Goal: Task Accomplishment & Management: Manage account settings

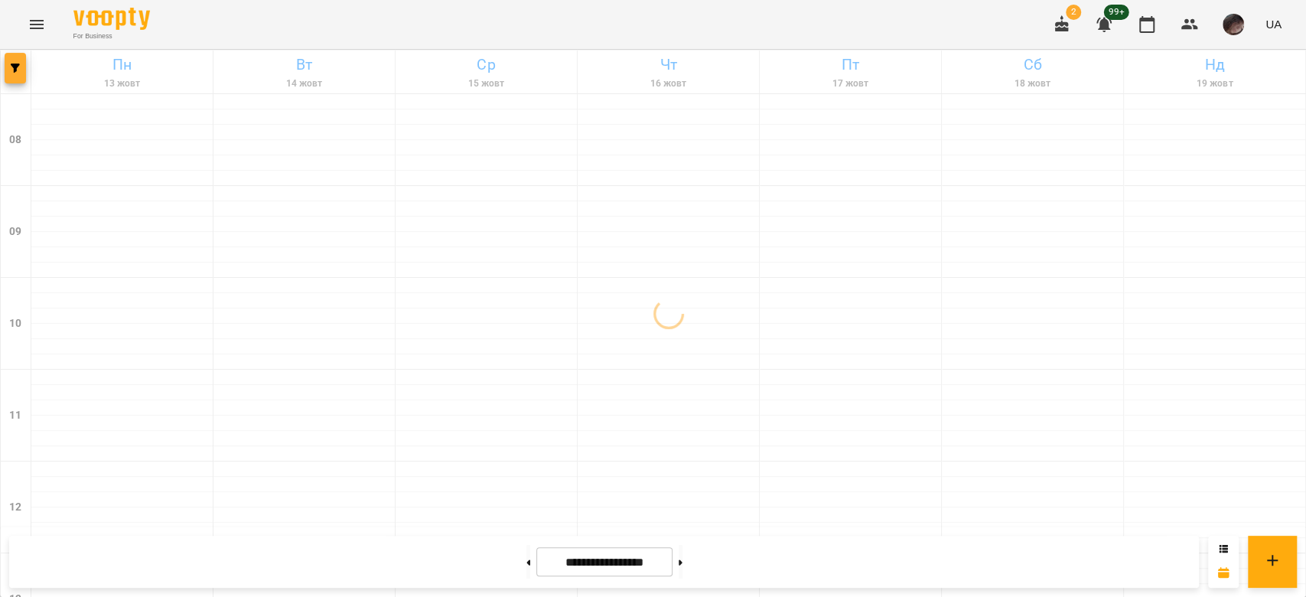
click at [15, 62] on button "button" at bounding box center [15, 68] width 21 height 31
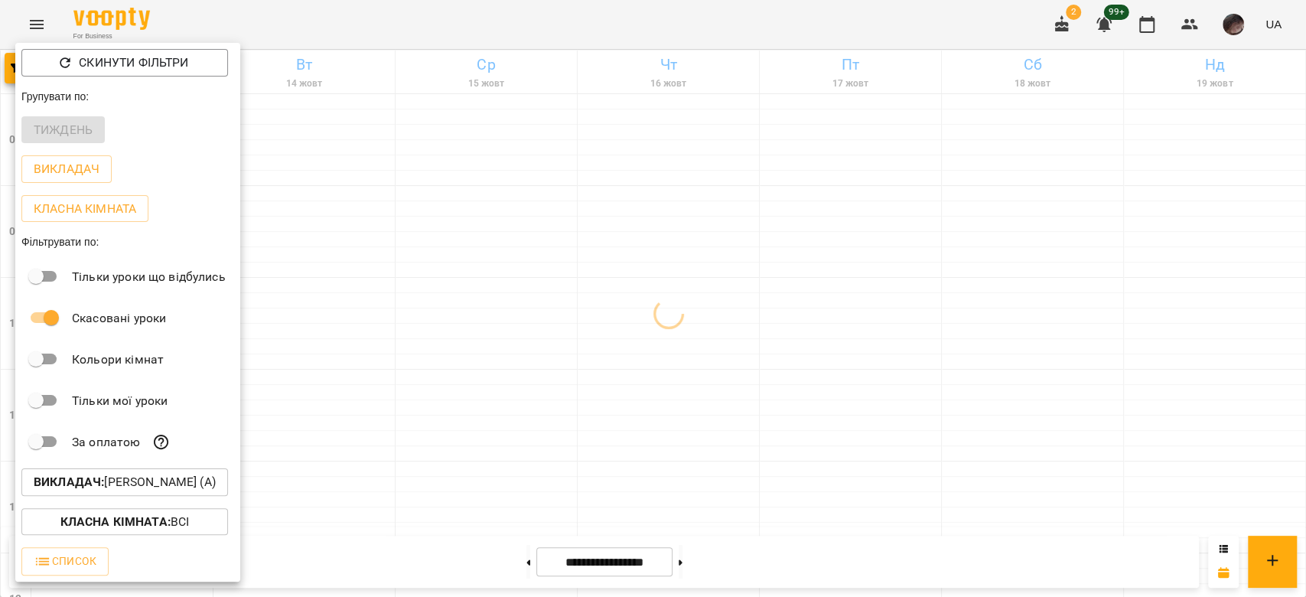
click at [164, 483] on p "Викладач : [PERSON_NAME] (а)" at bounding box center [125, 482] width 182 height 18
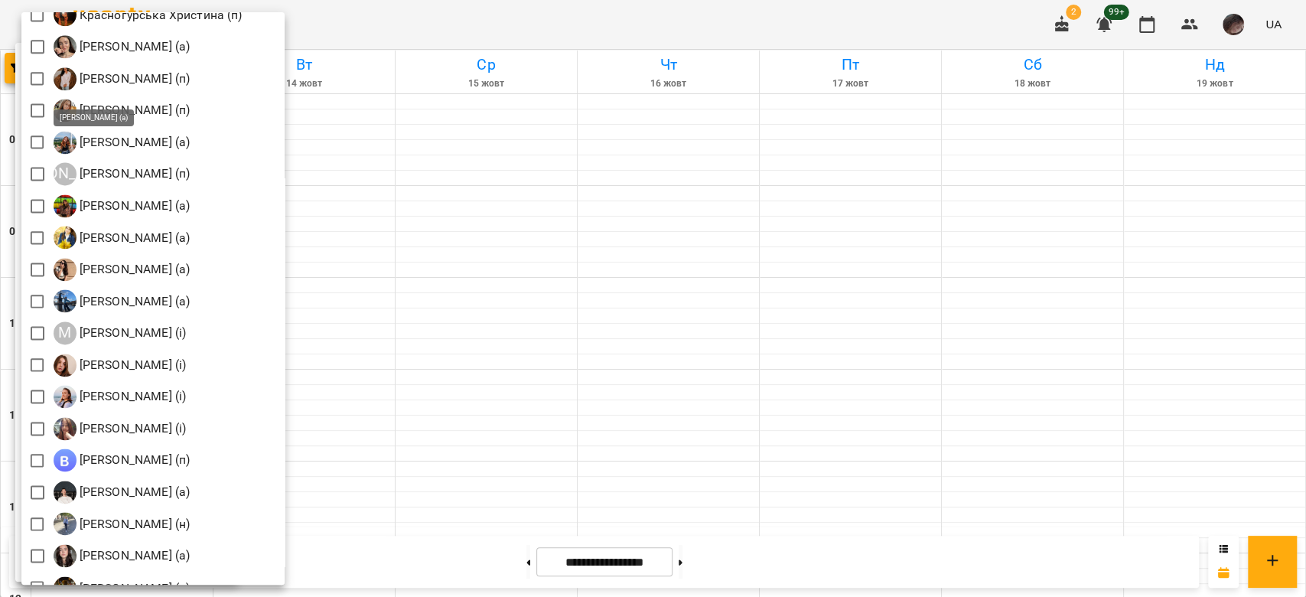
scroll to position [1287, 0]
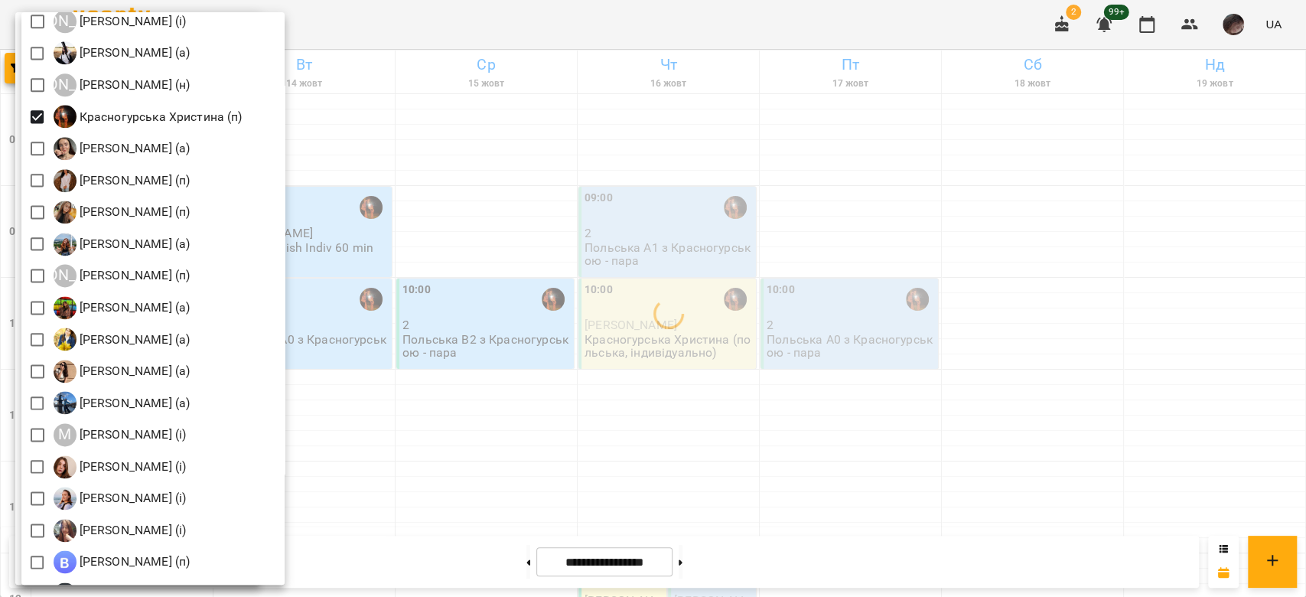
click at [691, 262] on div at bounding box center [653, 298] width 1306 height 597
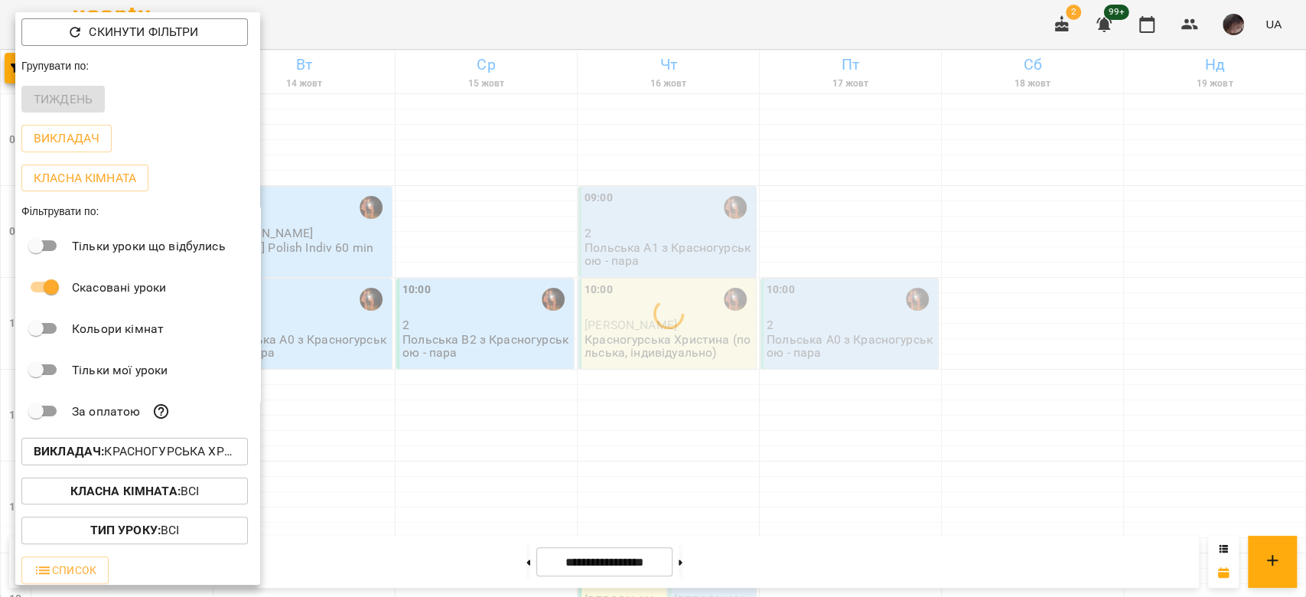
click at [813, 224] on div at bounding box center [653, 298] width 1306 height 597
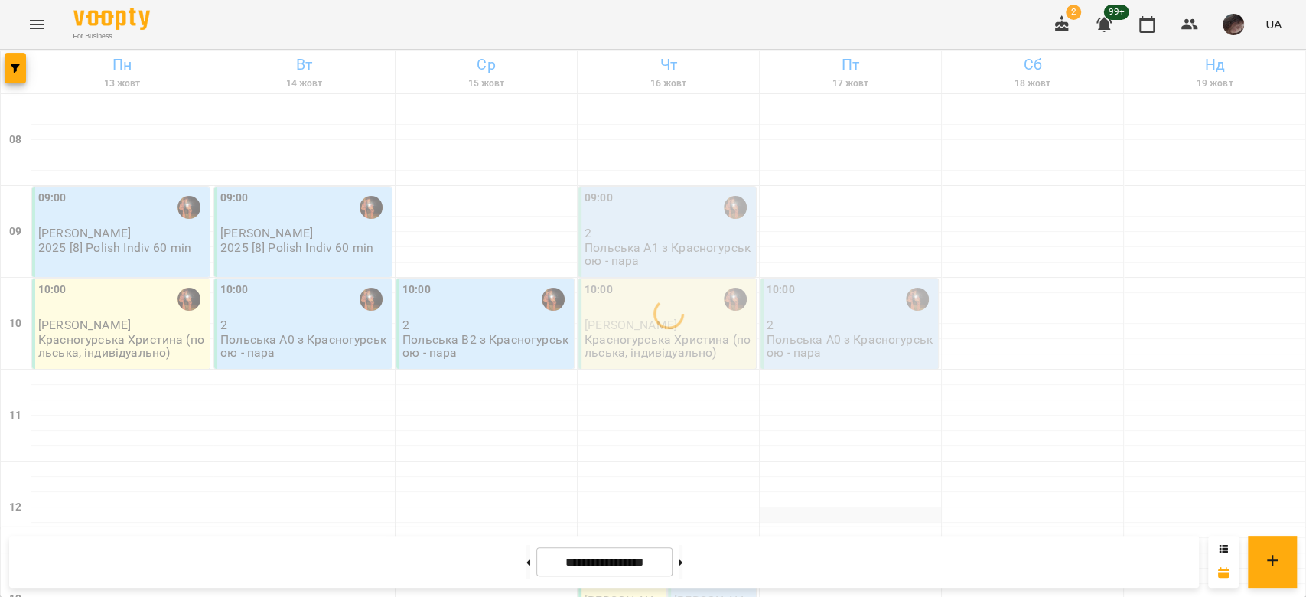
scroll to position [203, 0]
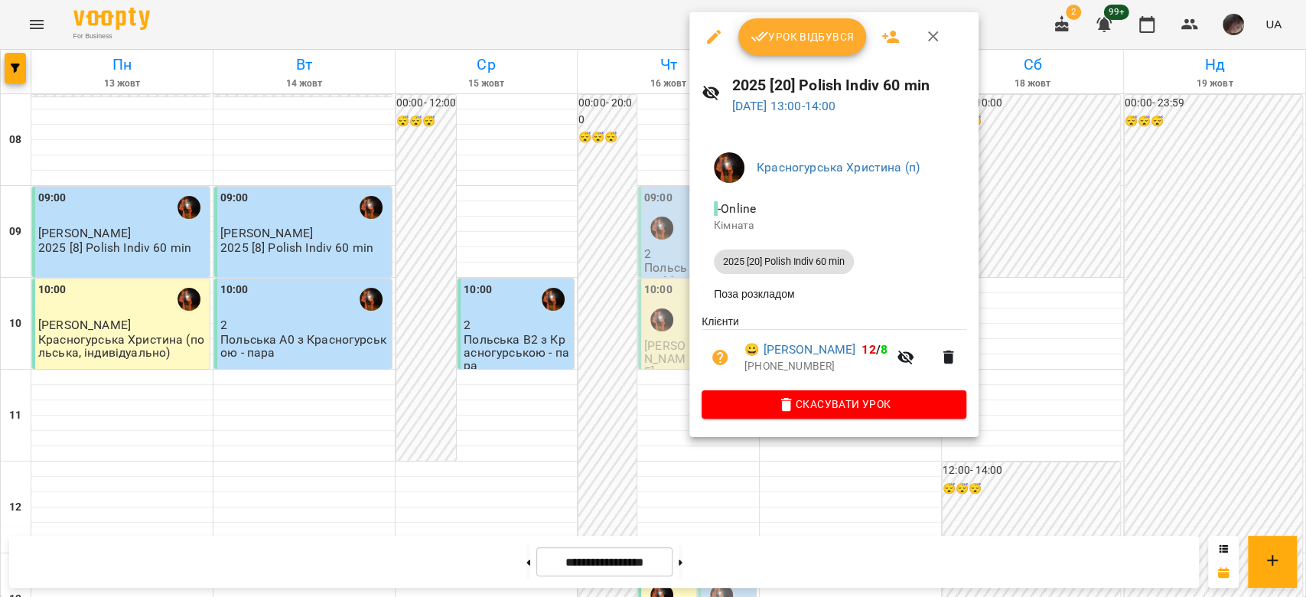
click at [643, 432] on div at bounding box center [653, 298] width 1306 height 597
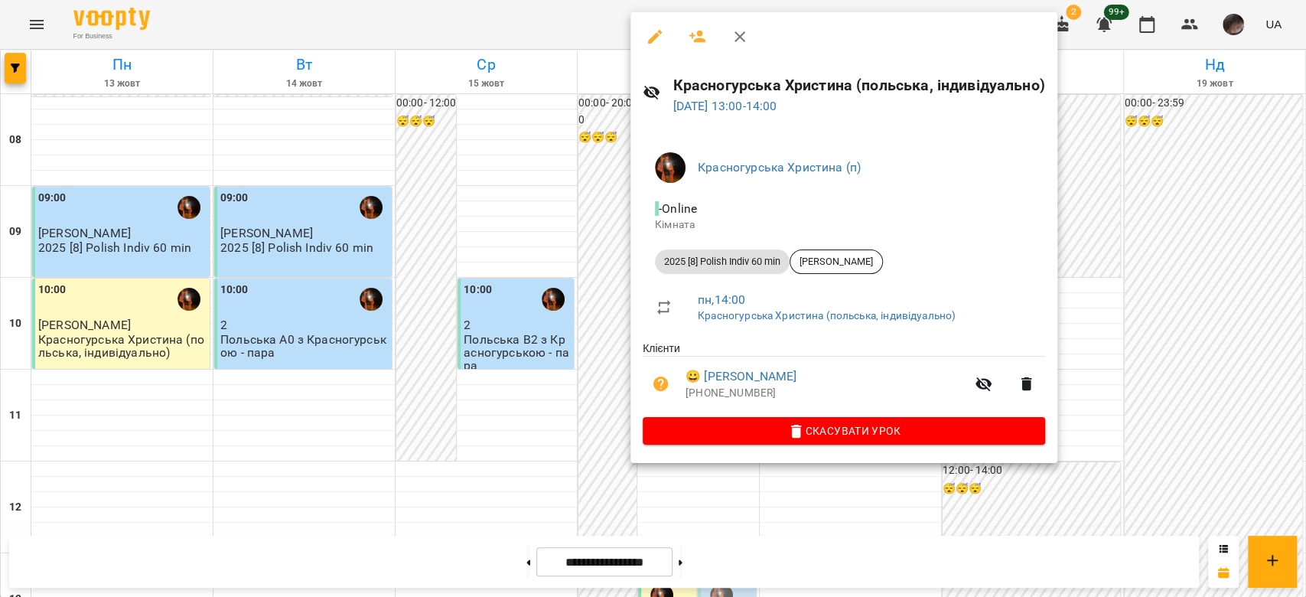
click at [655, 21] on button "button" at bounding box center [654, 36] width 37 height 37
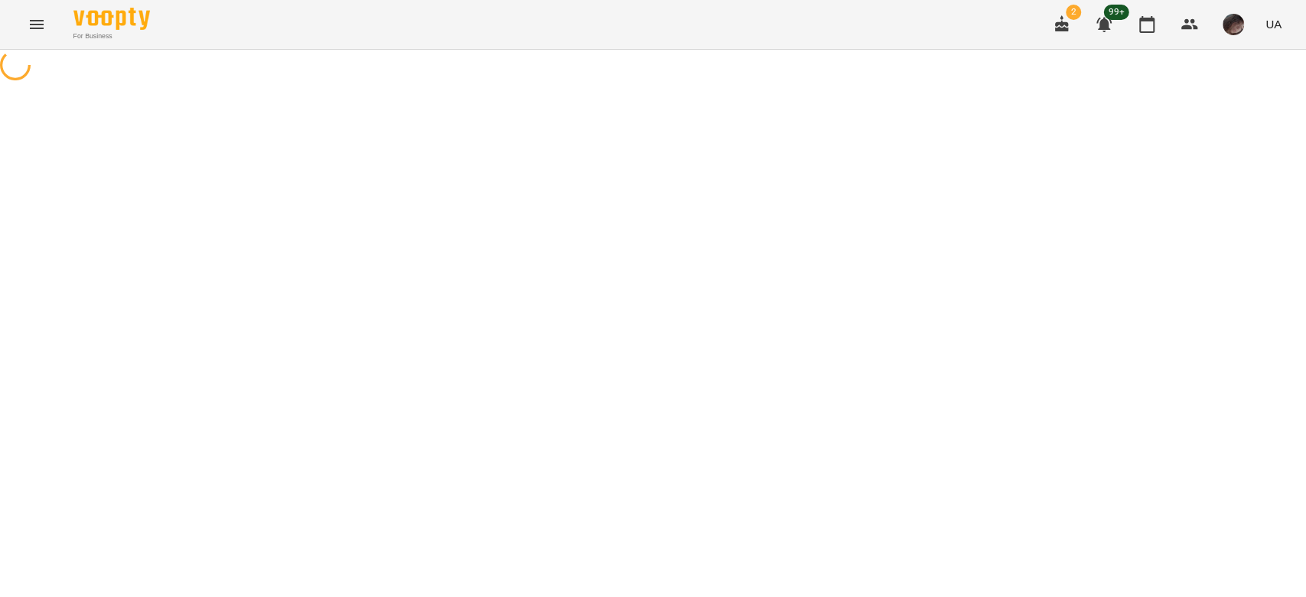
select select "**********"
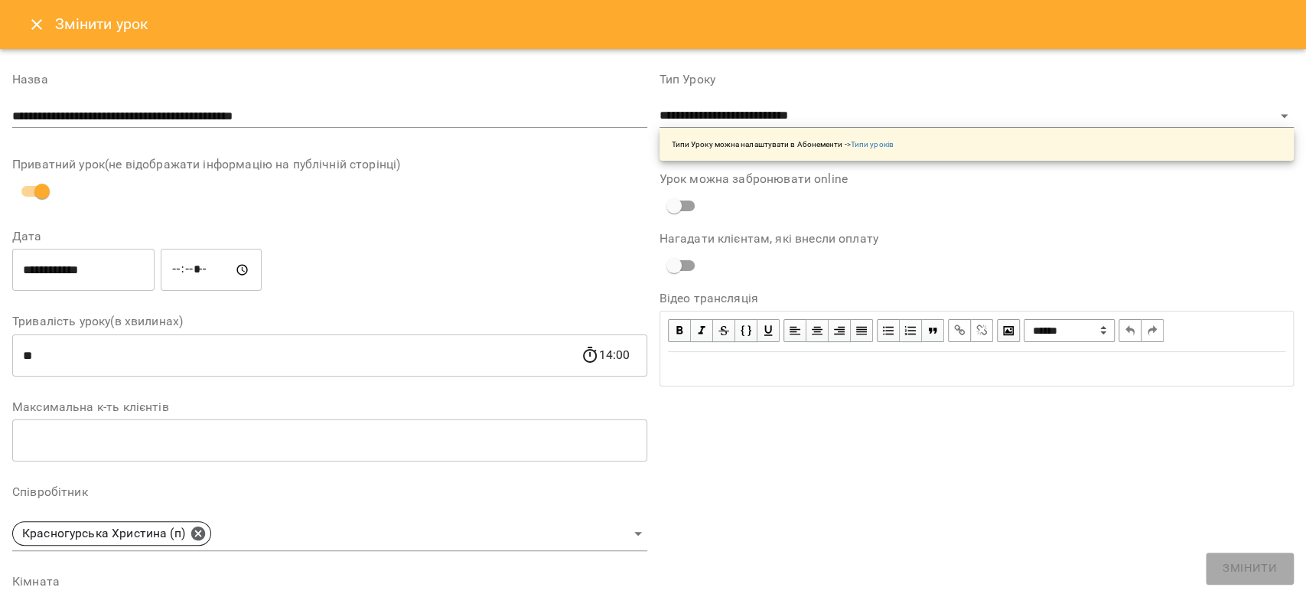
click at [191, 271] on input "*****" at bounding box center [211, 270] width 101 height 43
type input "*****"
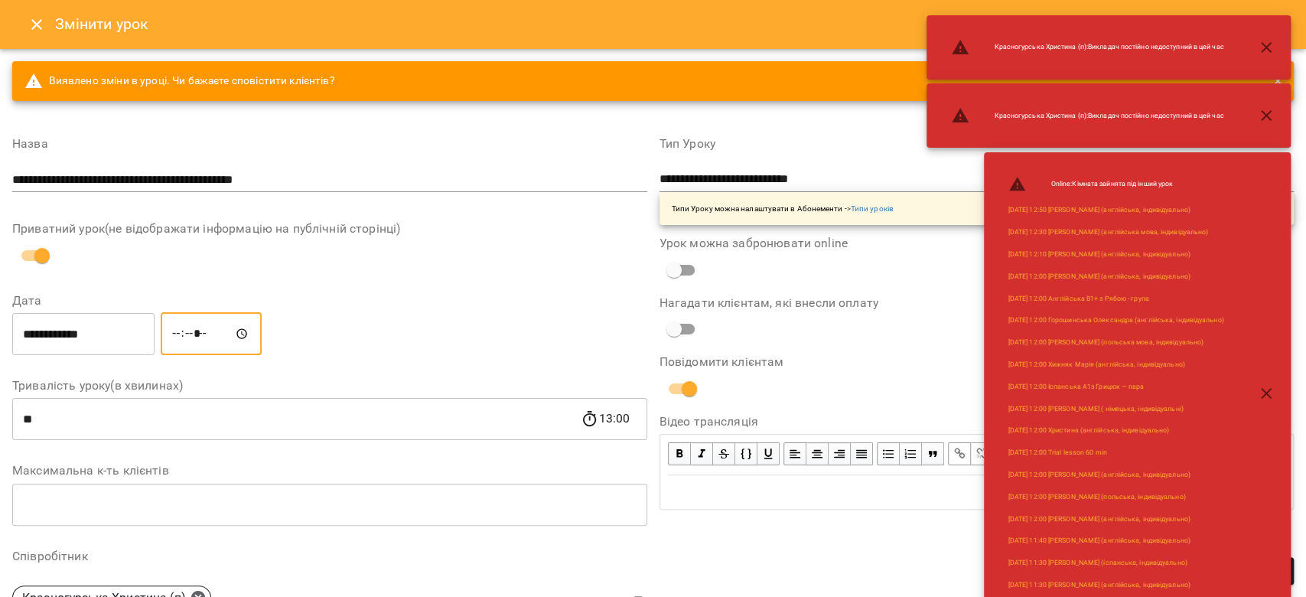
click at [1264, 397] on icon "button" at bounding box center [1266, 393] width 18 height 18
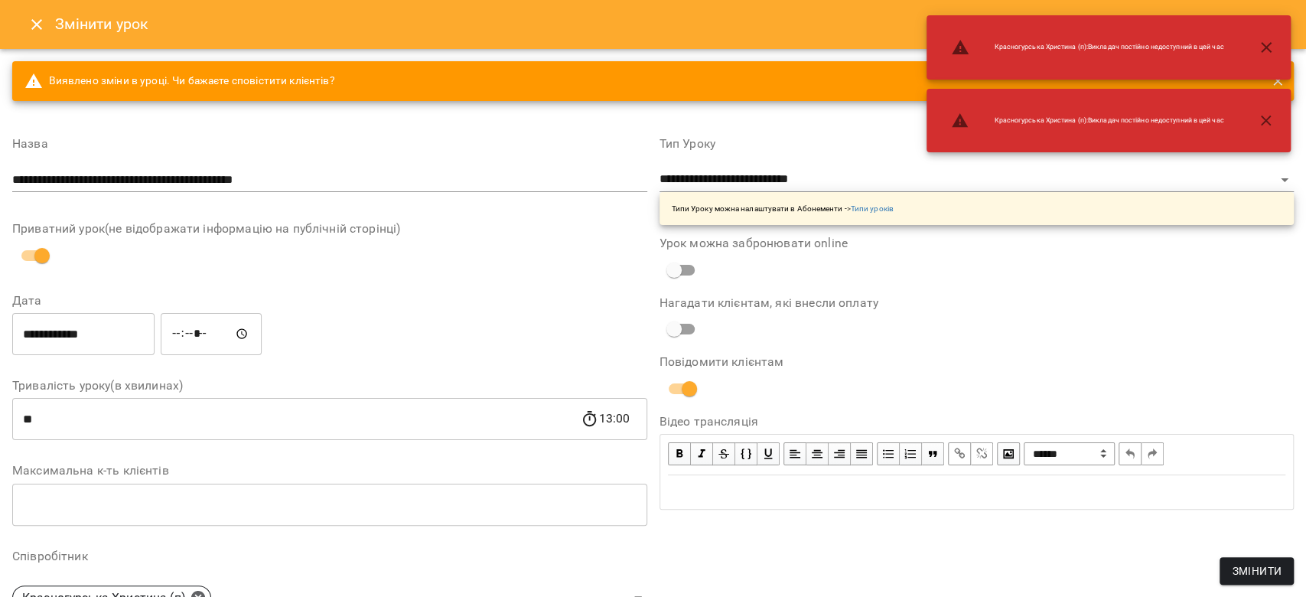
drag, startPoint x: 1272, startPoint y: 555, endPoint x: 1265, endPoint y: 569, distance: 15.4
click at [1270, 555] on div "**********" at bounding box center [976, 534] width 647 height 830
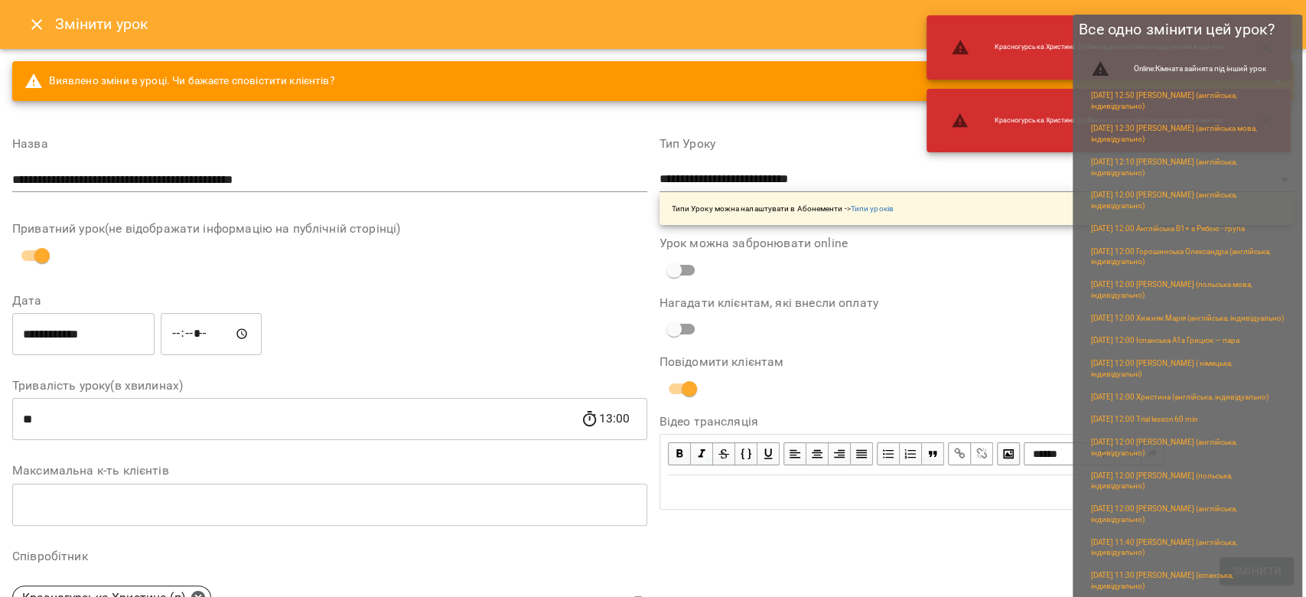
click at [1265, 569] on span "Змінити" at bounding box center [1257, 570] width 50 height 18
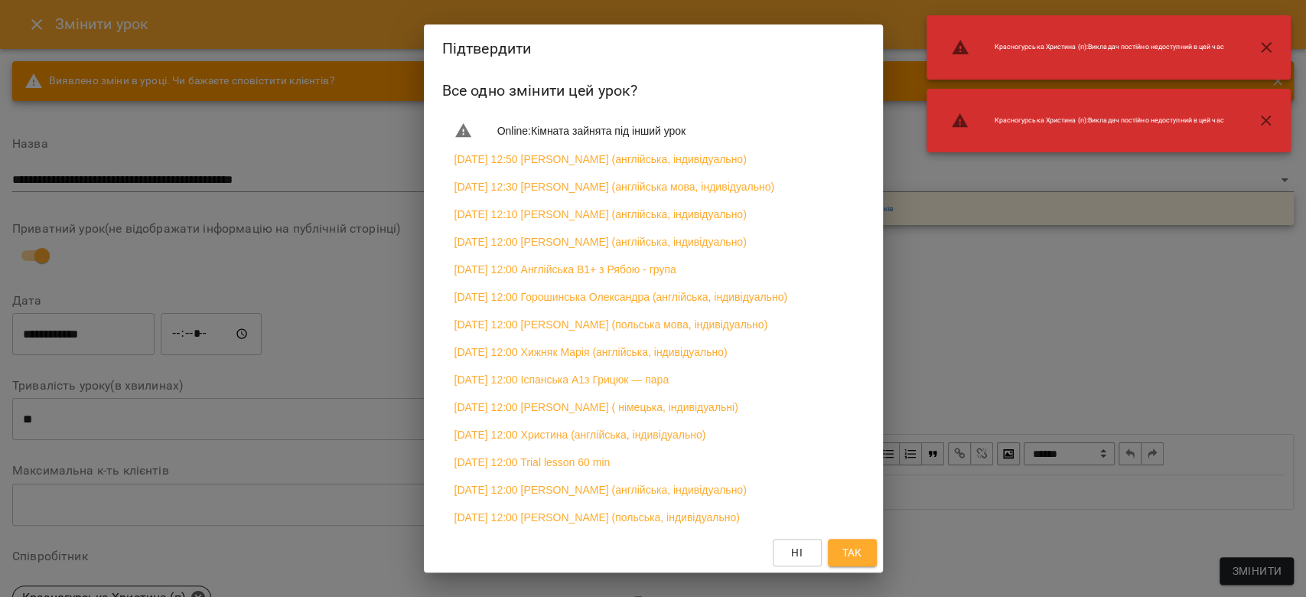
click at [864, 566] on button "Так" at bounding box center [852, 553] width 49 height 28
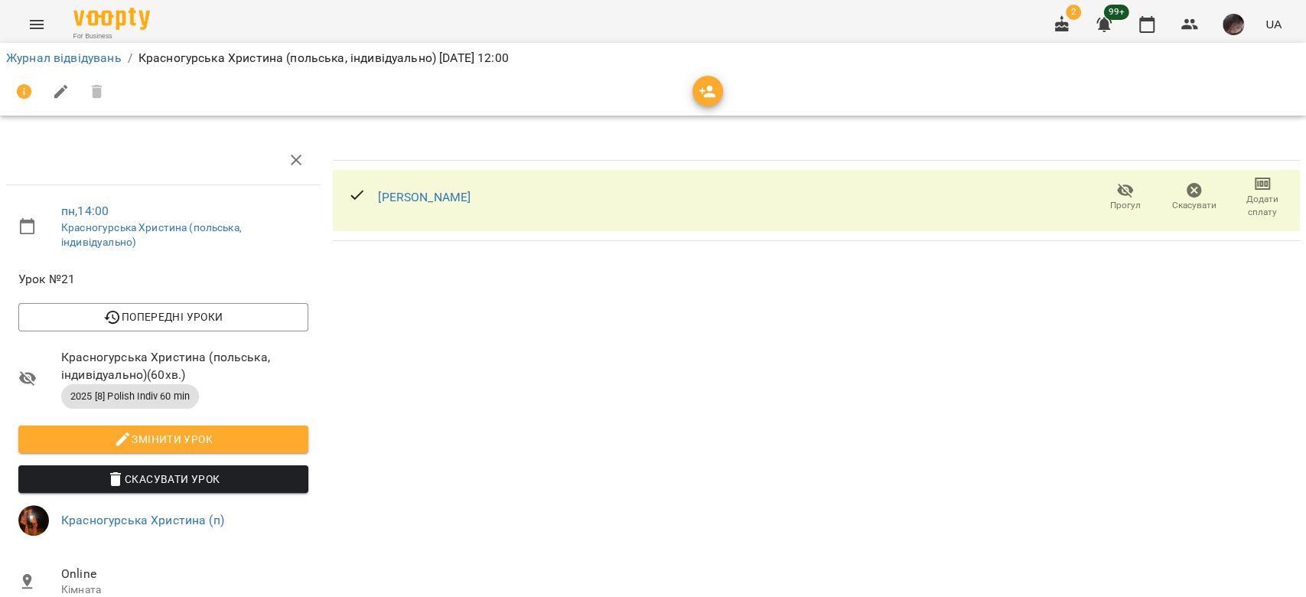
click at [90, 67] on div "Журнал відвідувань / Красногурська [PERSON_NAME] (польська, індивідуально) [DAT…" at bounding box center [653, 58] width 1300 height 24
click at [85, 59] on link "Журнал відвідувань" at bounding box center [64, 57] width 116 height 15
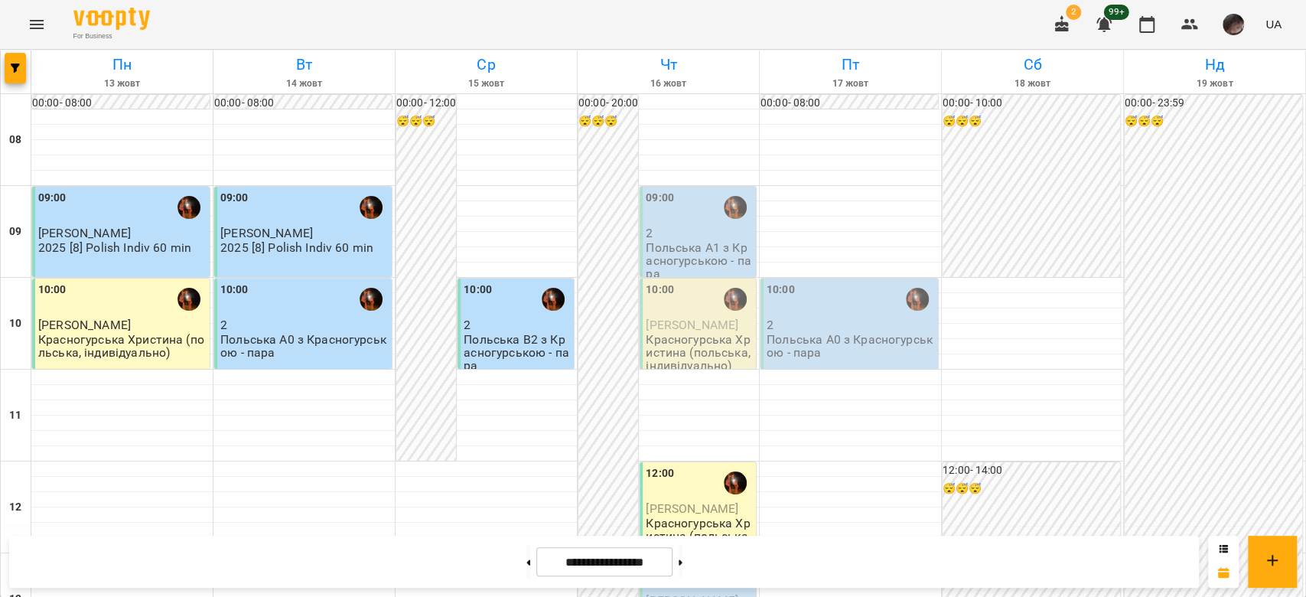
scroll to position [942, 0]
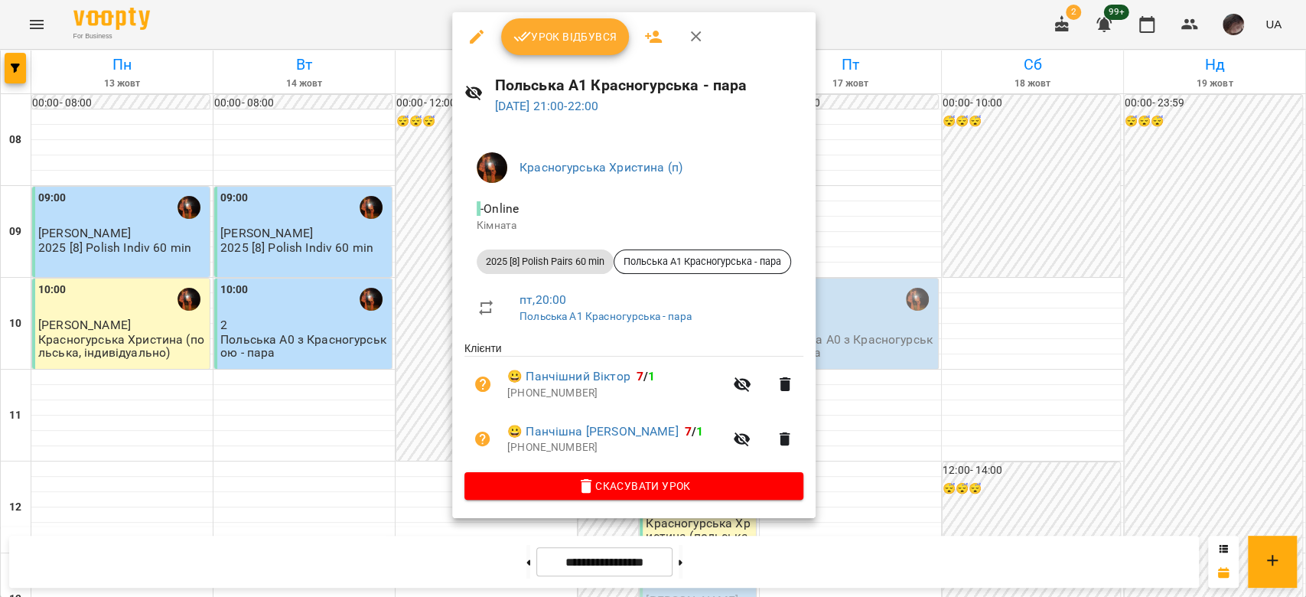
click at [903, 459] on div at bounding box center [653, 298] width 1306 height 597
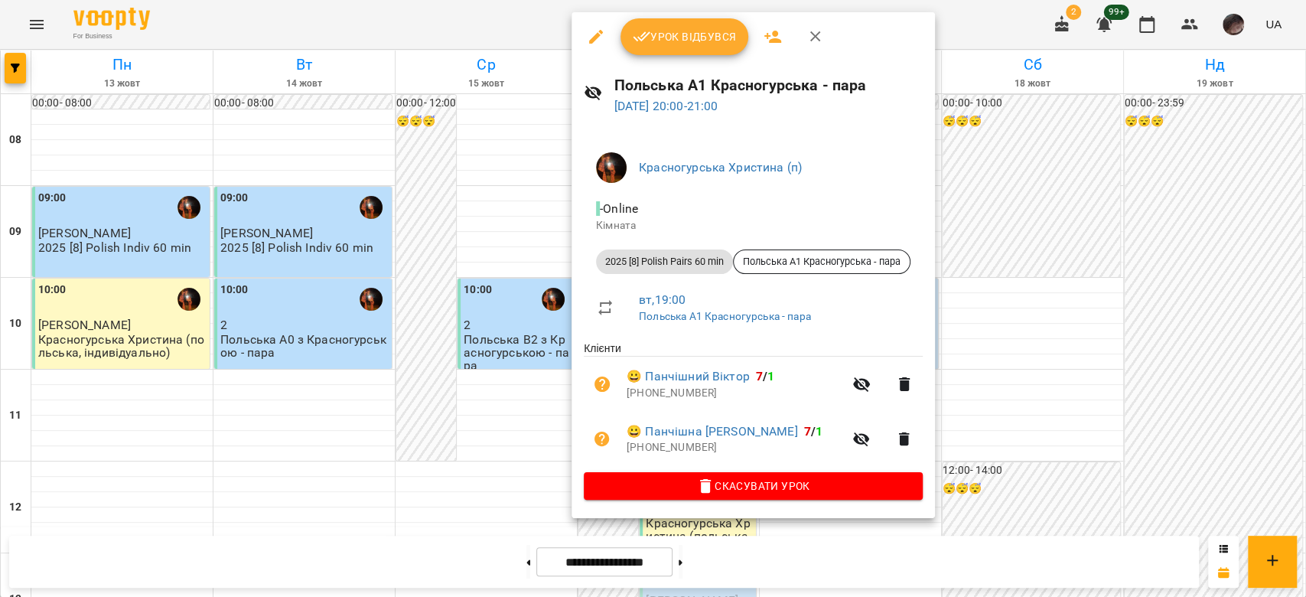
click at [1020, 379] on div at bounding box center [653, 298] width 1306 height 597
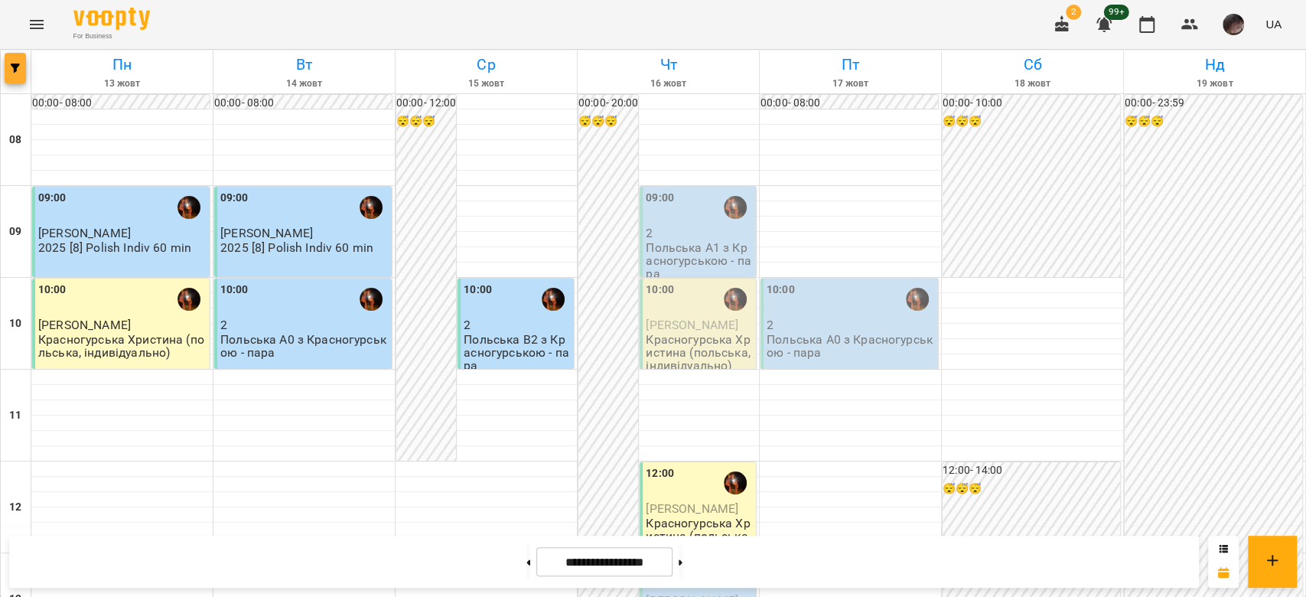
click at [15, 62] on button "button" at bounding box center [15, 68] width 21 height 31
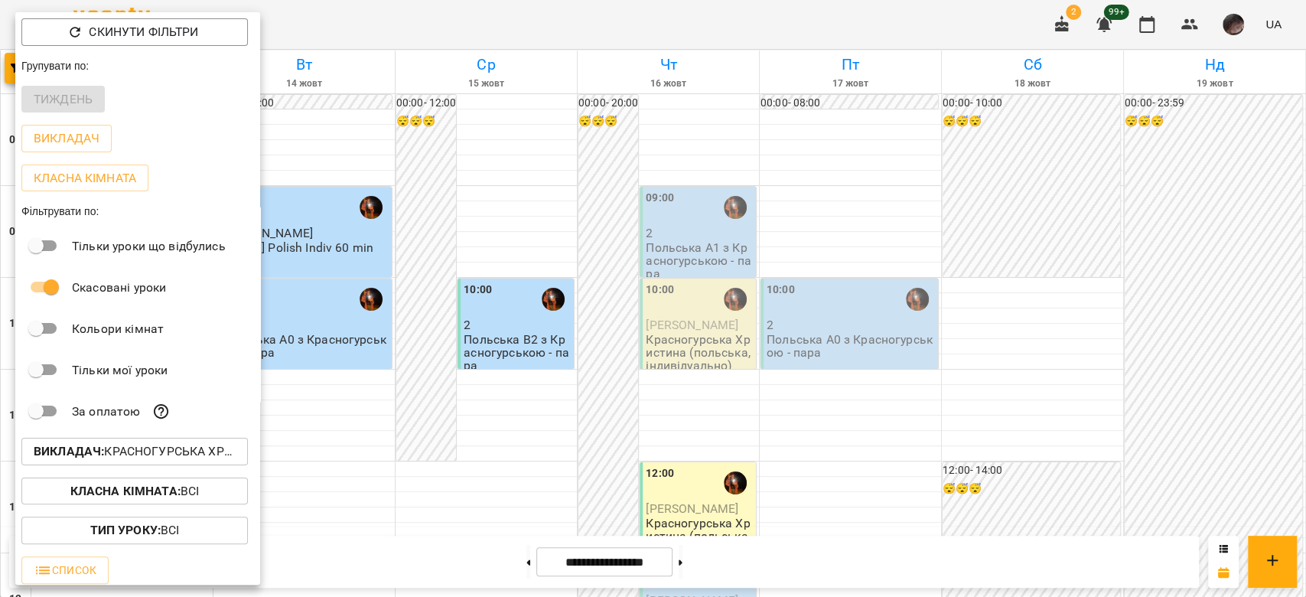
click at [192, 444] on button "Викладач : Красногурська [PERSON_NAME] (п)" at bounding box center [134, 452] width 226 height 28
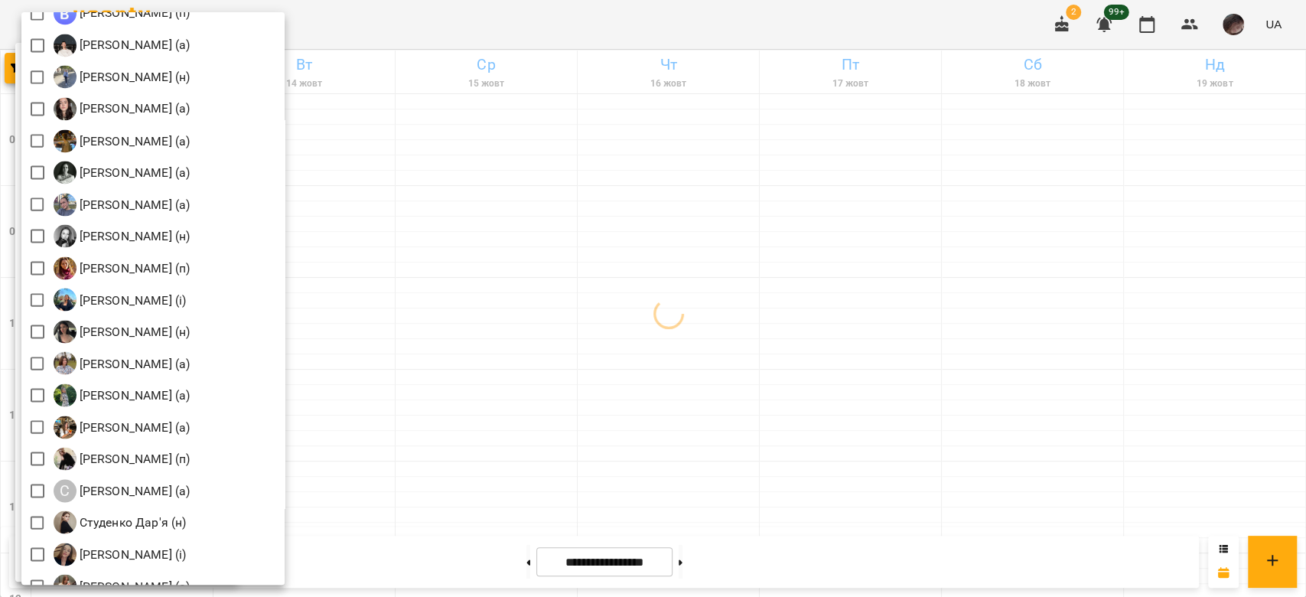
scroll to position [2205, 0]
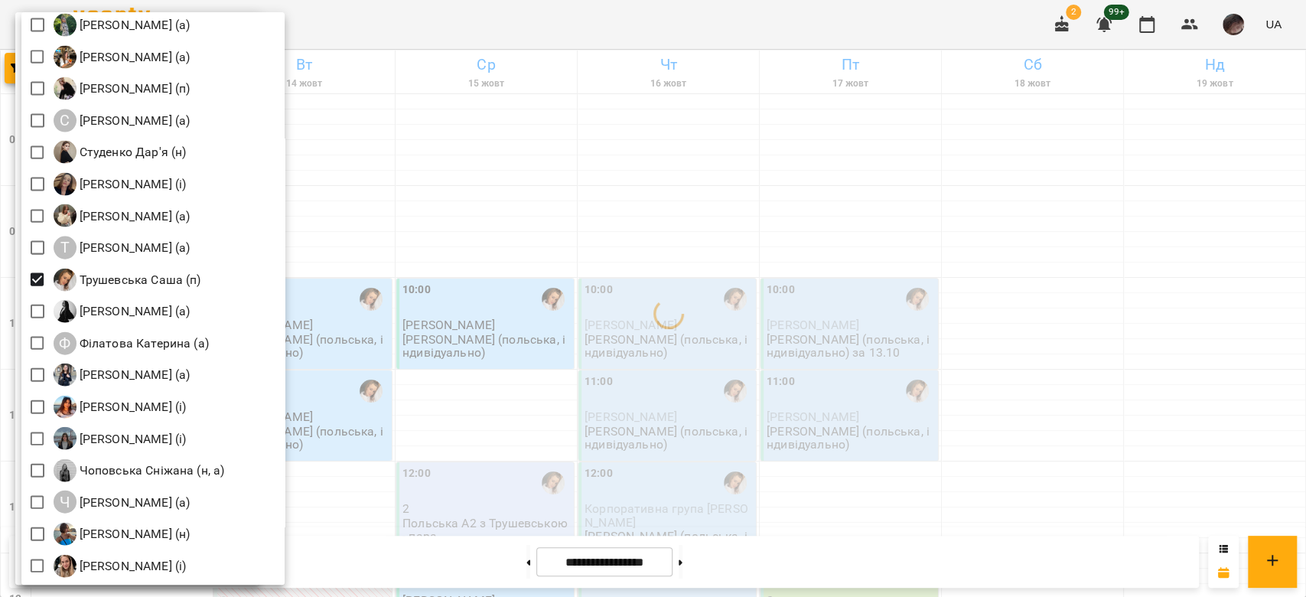
click at [555, 265] on div at bounding box center [653, 298] width 1306 height 597
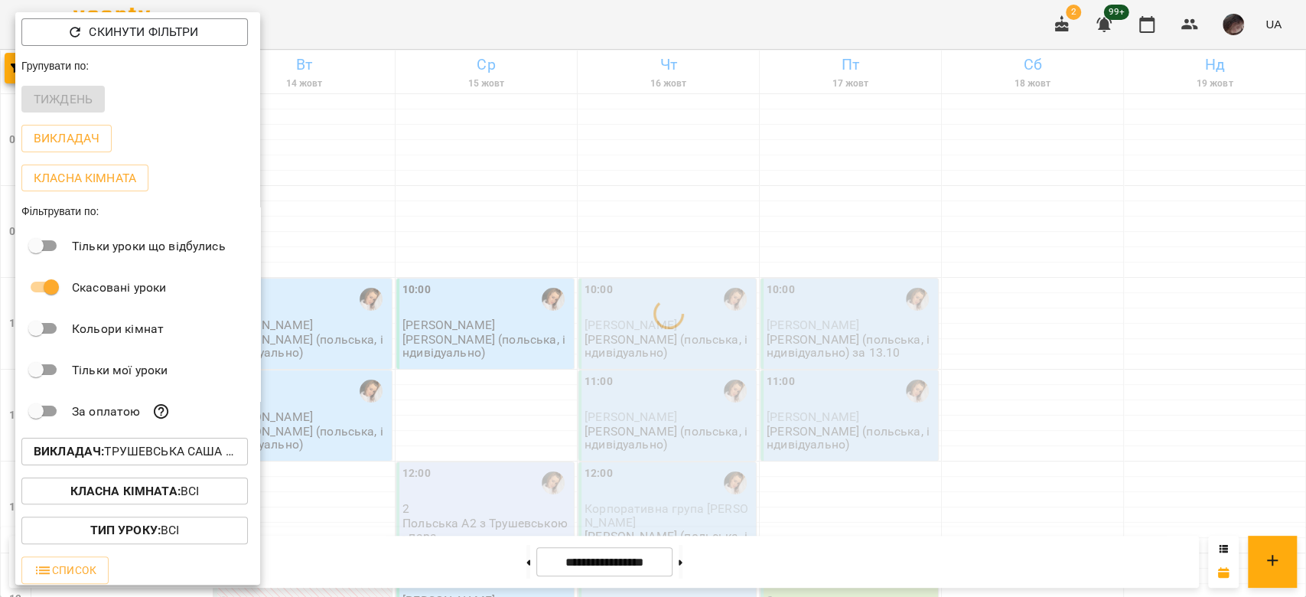
click at [555, 265] on div at bounding box center [653, 298] width 1306 height 597
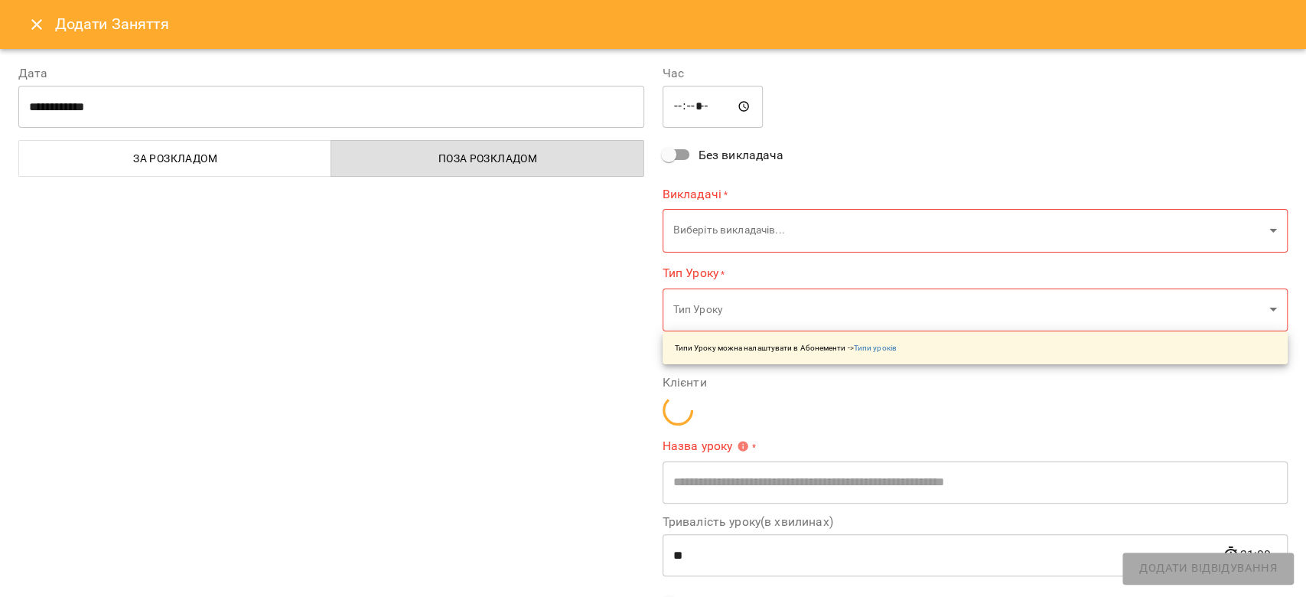
type input "**********"
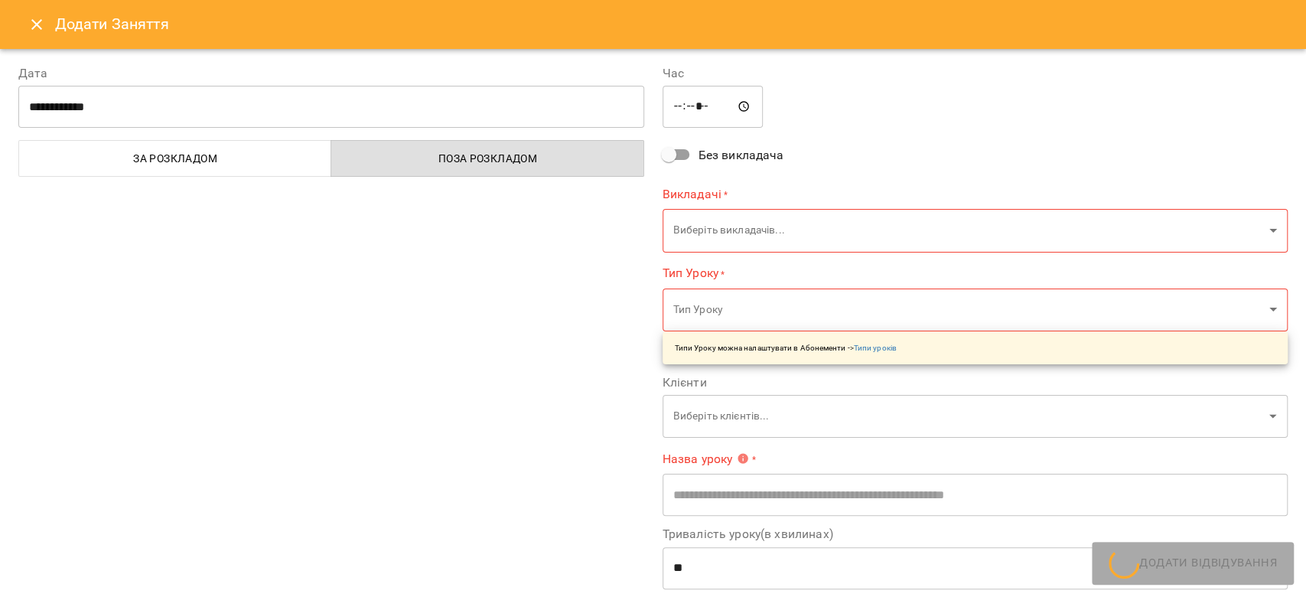
click at [38, 22] on icon "Close" at bounding box center [37, 24] width 18 height 18
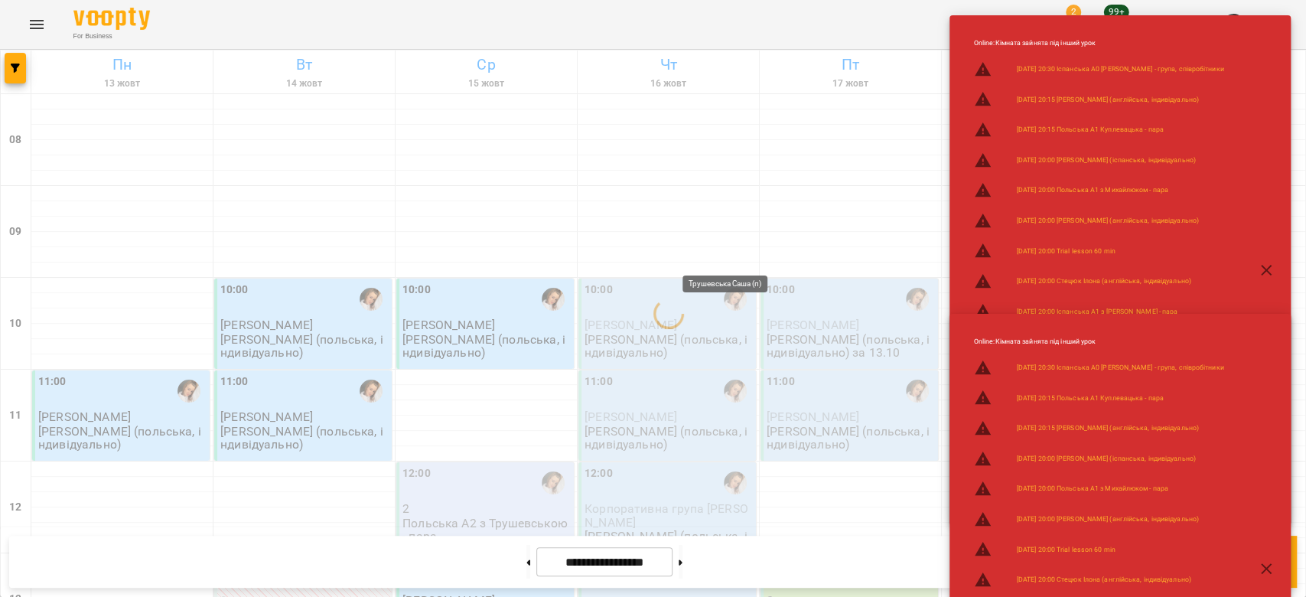
scroll to position [127, 0]
click at [487, 516] on p "Польська А2 з Трушевською - пара" at bounding box center [486, 529] width 168 height 27
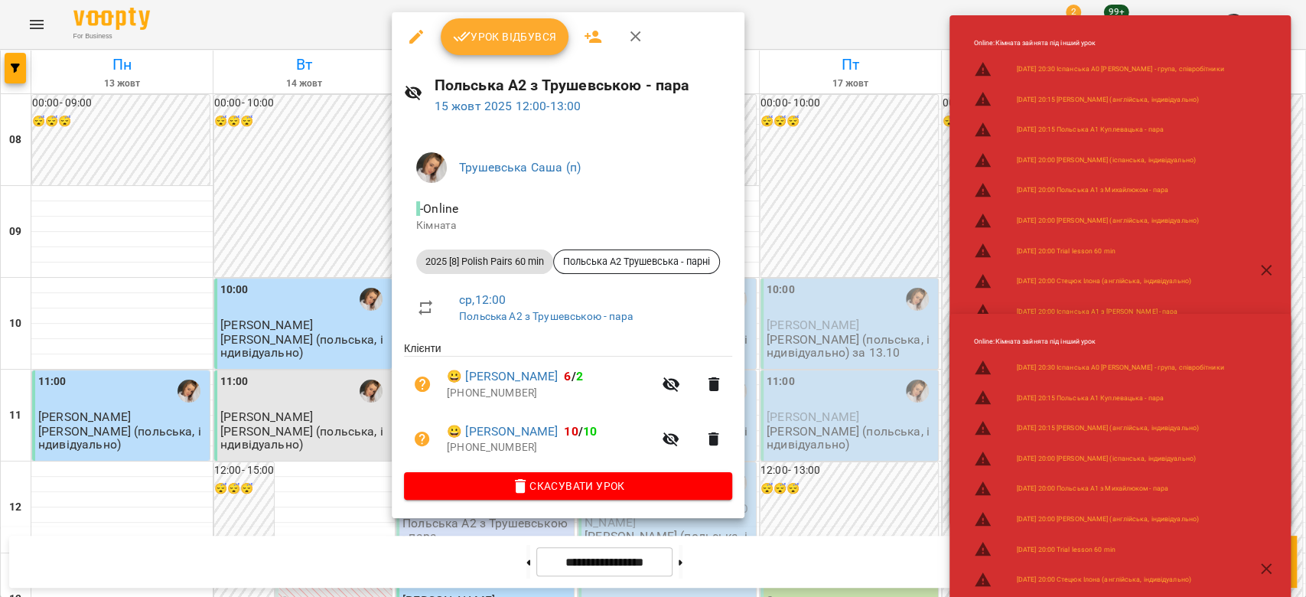
click at [525, 36] on span "Урок відбувся" at bounding box center [505, 37] width 104 height 18
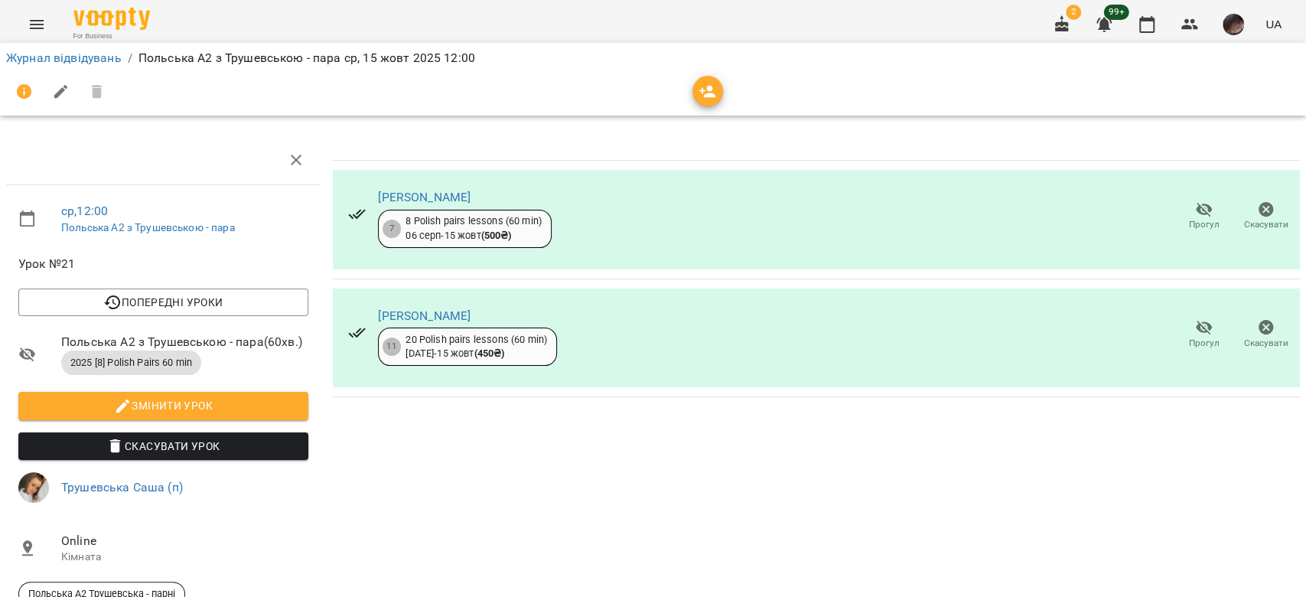
click at [1180, 200] on button "Прогул" at bounding box center [1204, 216] width 62 height 43
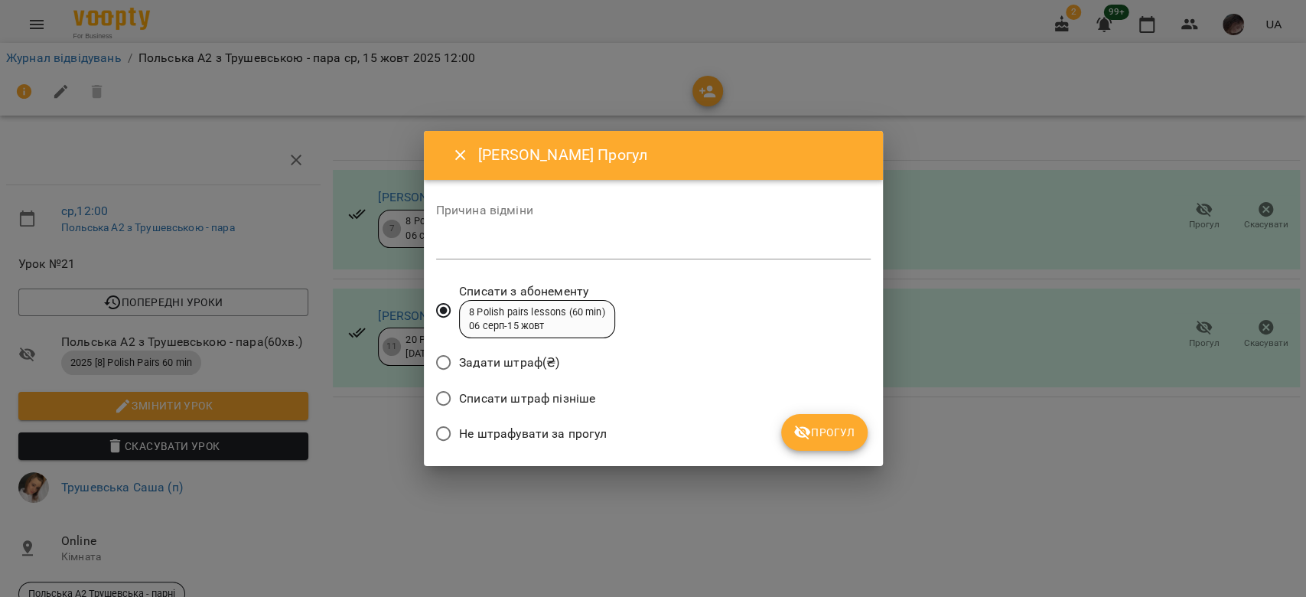
click at [799, 441] on button "Прогул" at bounding box center [824, 432] width 86 height 37
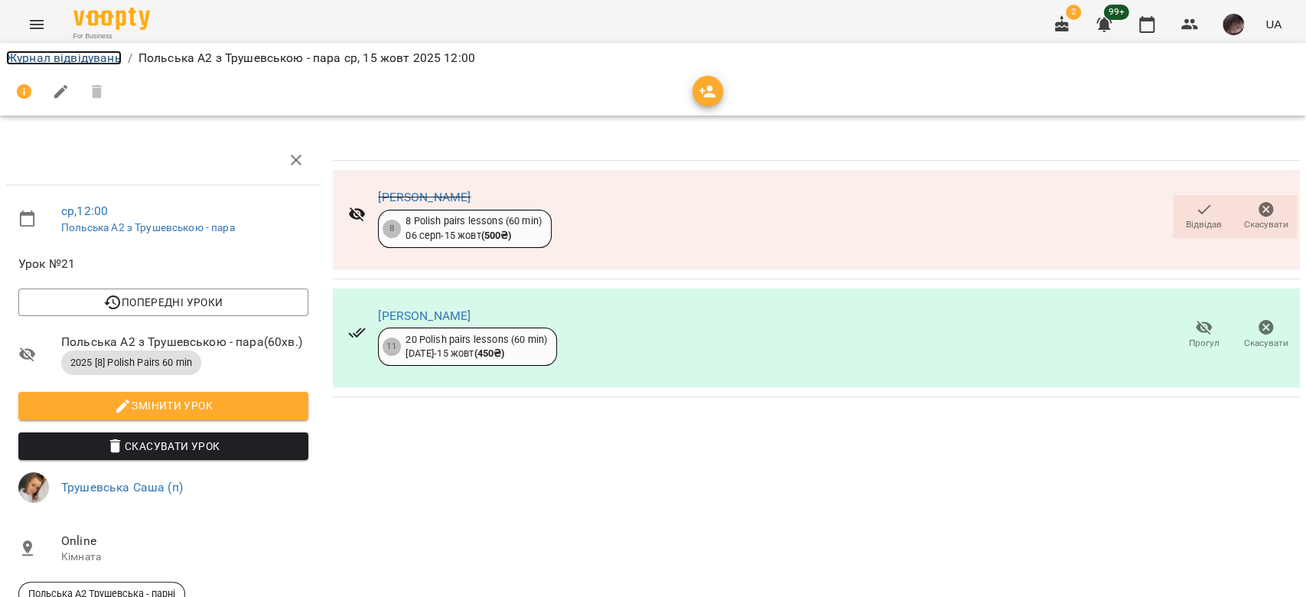
click at [66, 57] on link "Журнал відвідувань" at bounding box center [64, 57] width 116 height 15
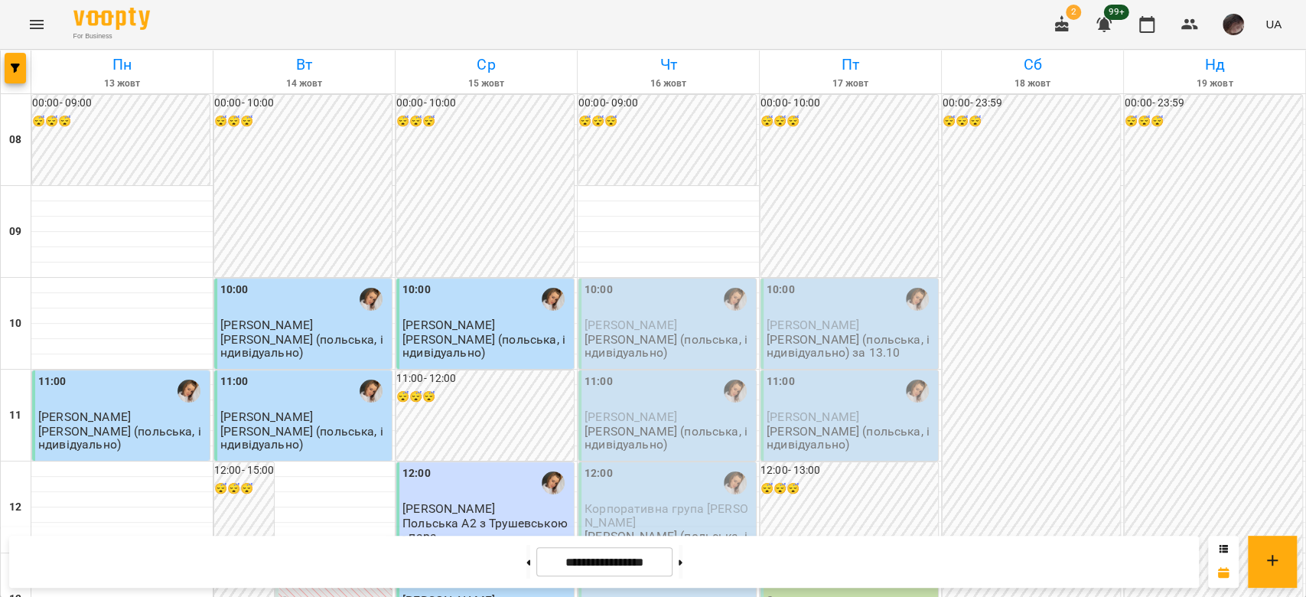
scroll to position [306, 0]
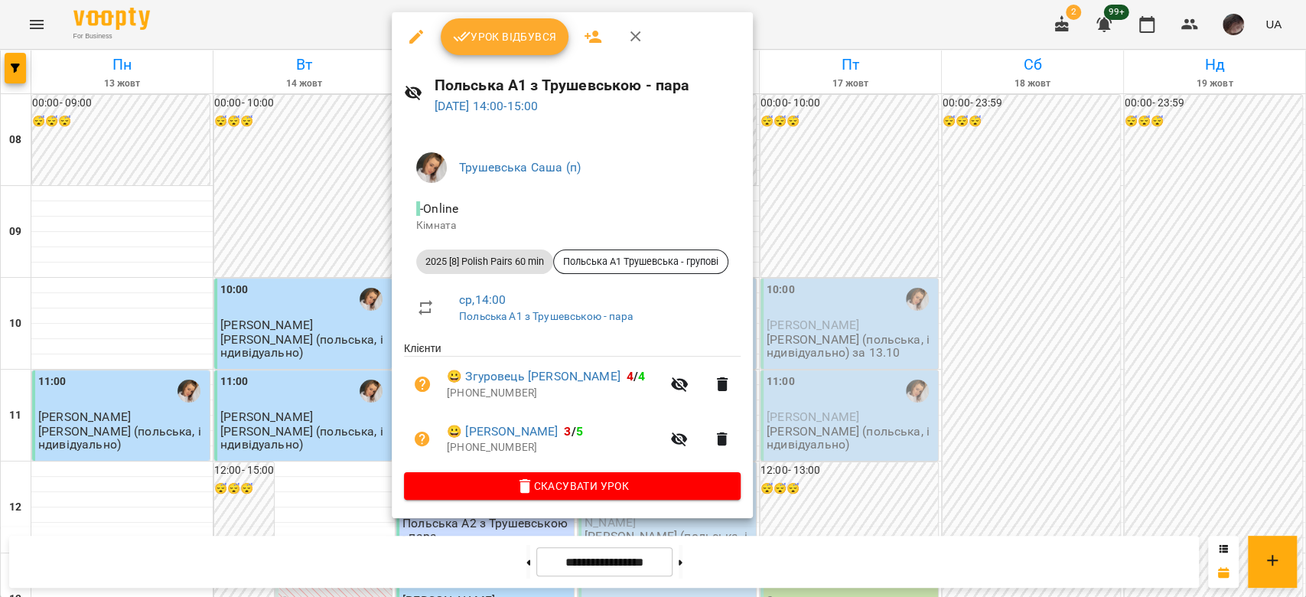
click at [488, 42] on span "Урок відбувся" at bounding box center [505, 37] width 104 height 18
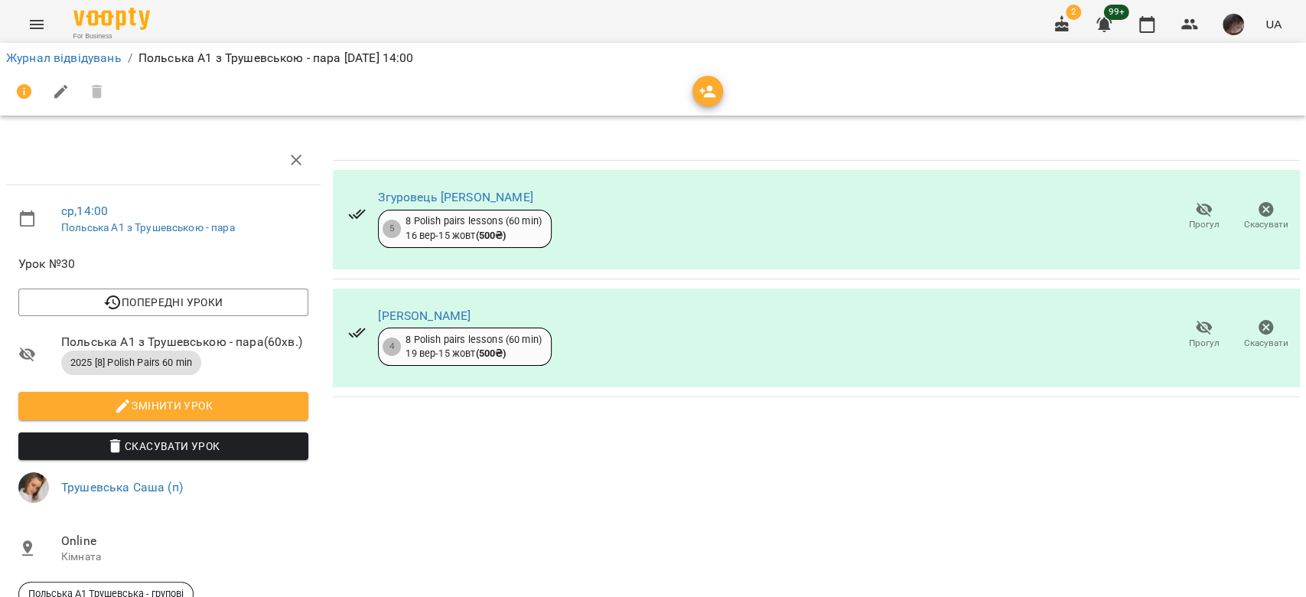
click at [1198, 324] on span "Прогул" at bounding box center [1204, 333] width 44 height 31
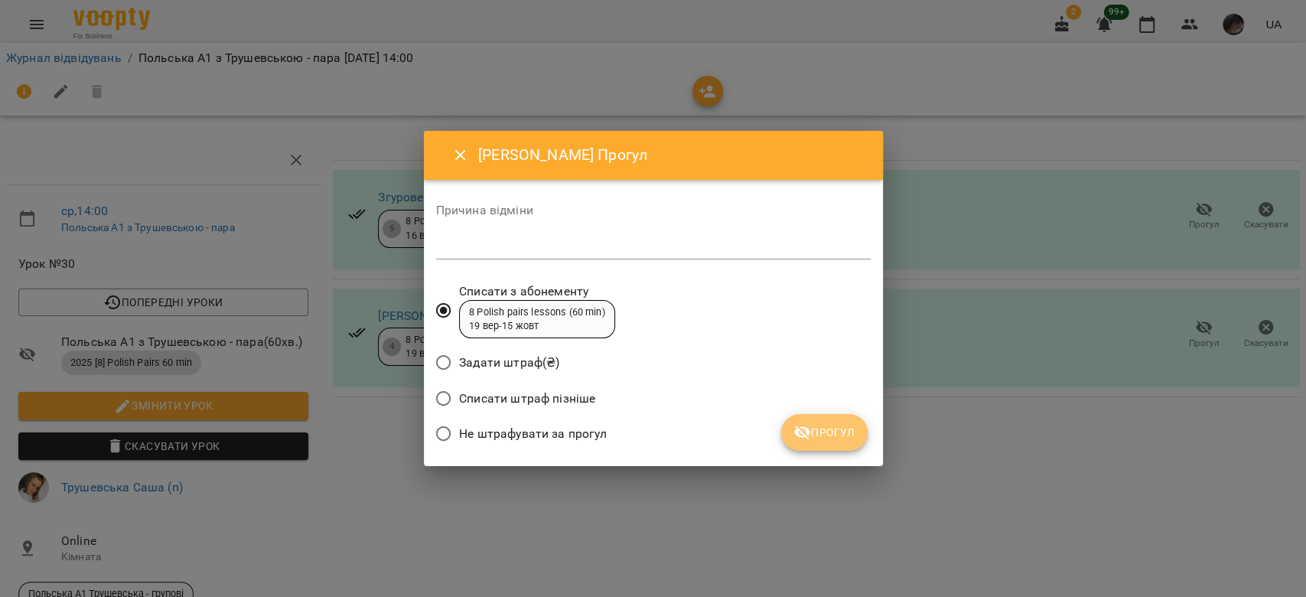
click at [818, 419] on button "Прогул" at bounding box center [824, 432] width 86 height 37
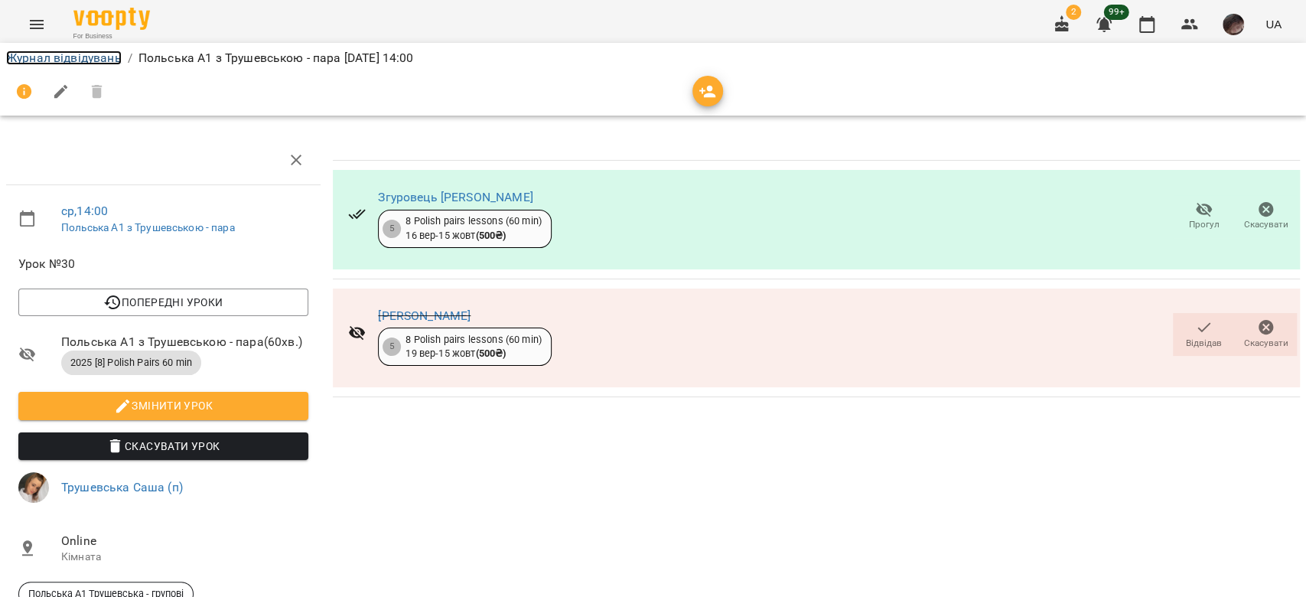
click at [73, 61] on link "Журнал відвідувань" at bounding box center [64, 57] width 116 height 15
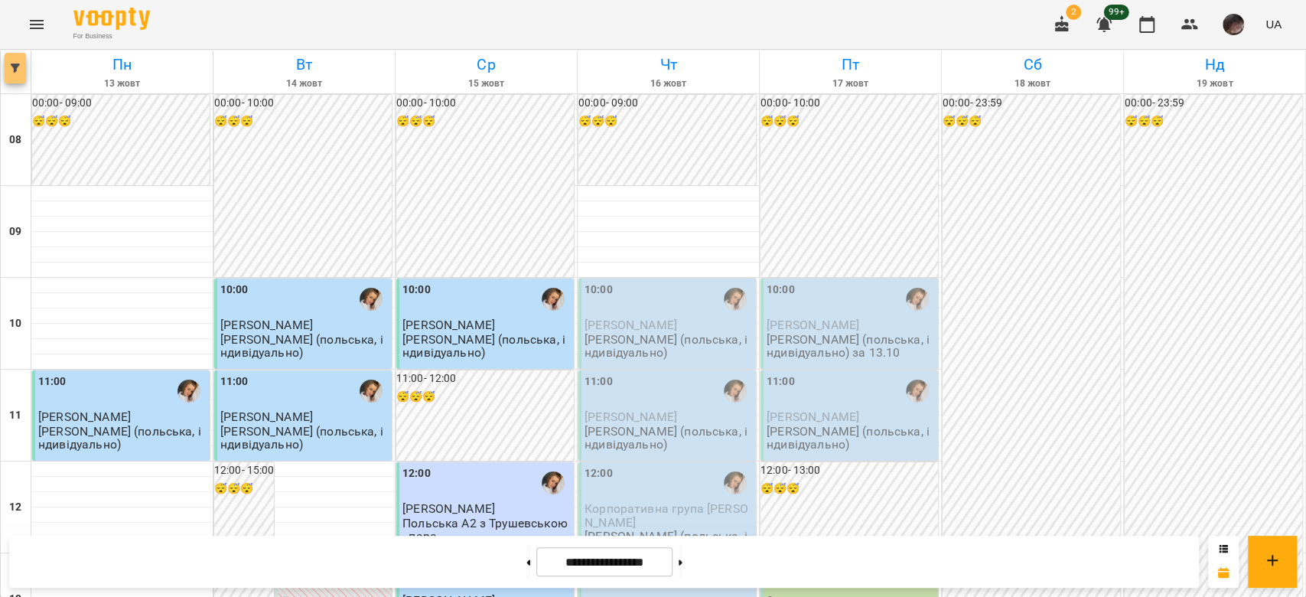
click at [24, 66] on span "button" at bounding box center [15, 67] width 21 height 9
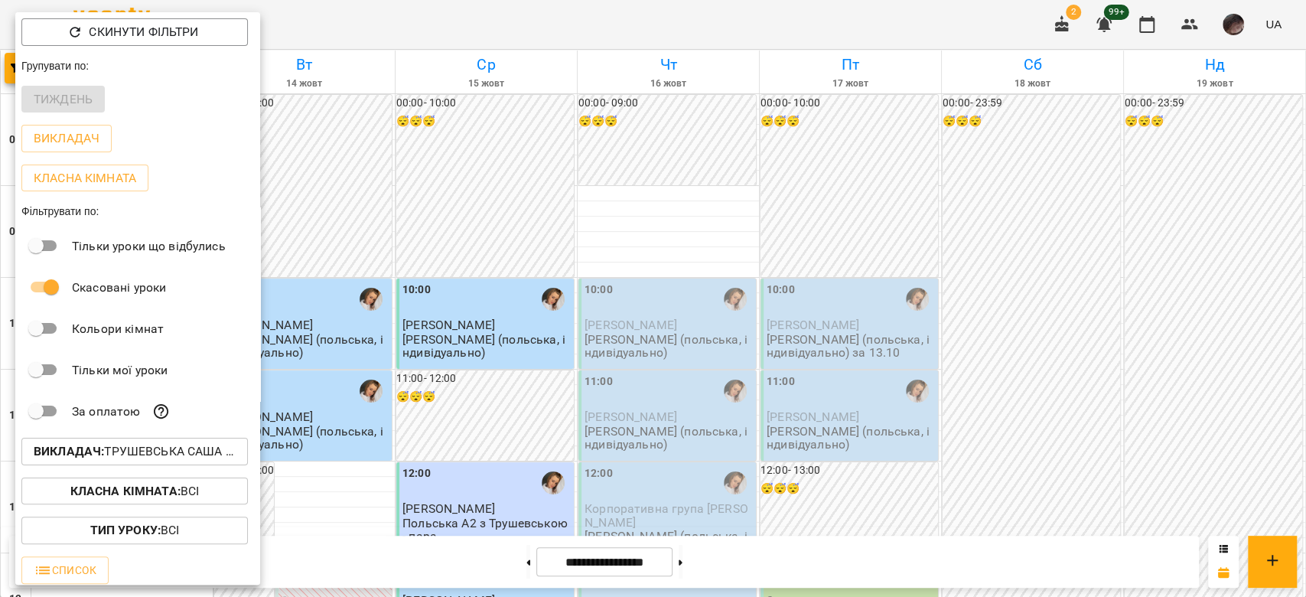
click at [197, 451] on p "Викладач : Трушевська [PERSON_NAME] (п)" at bounding box center [135, 451] width 202 height 18
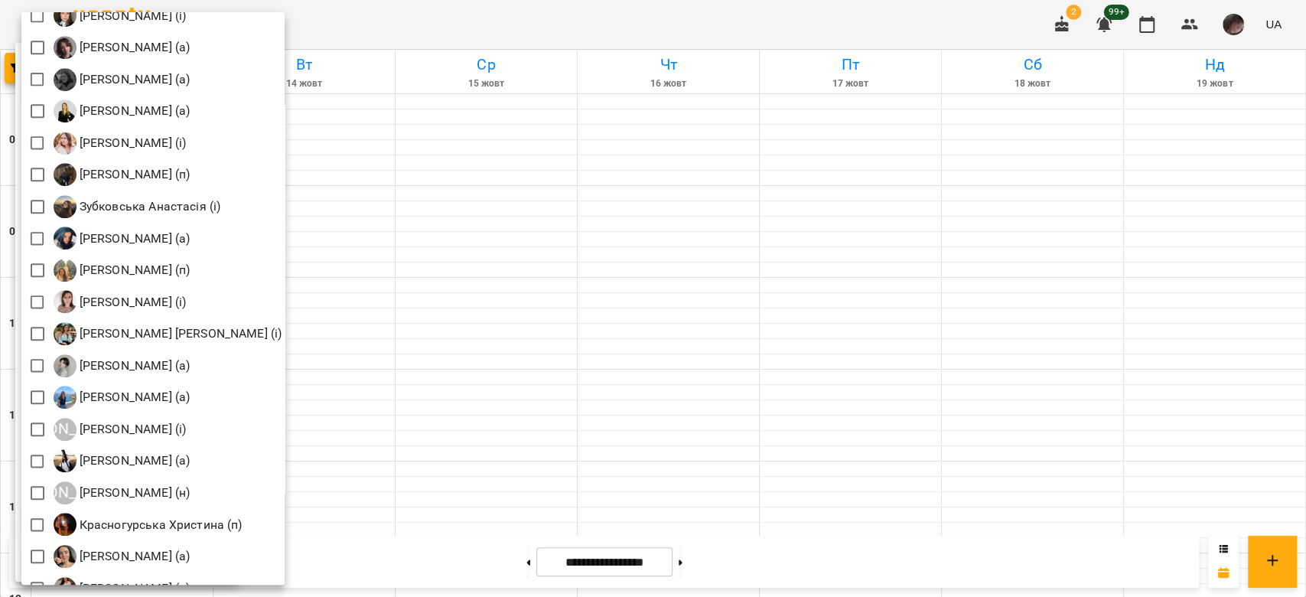
scroll to position [777, 0]
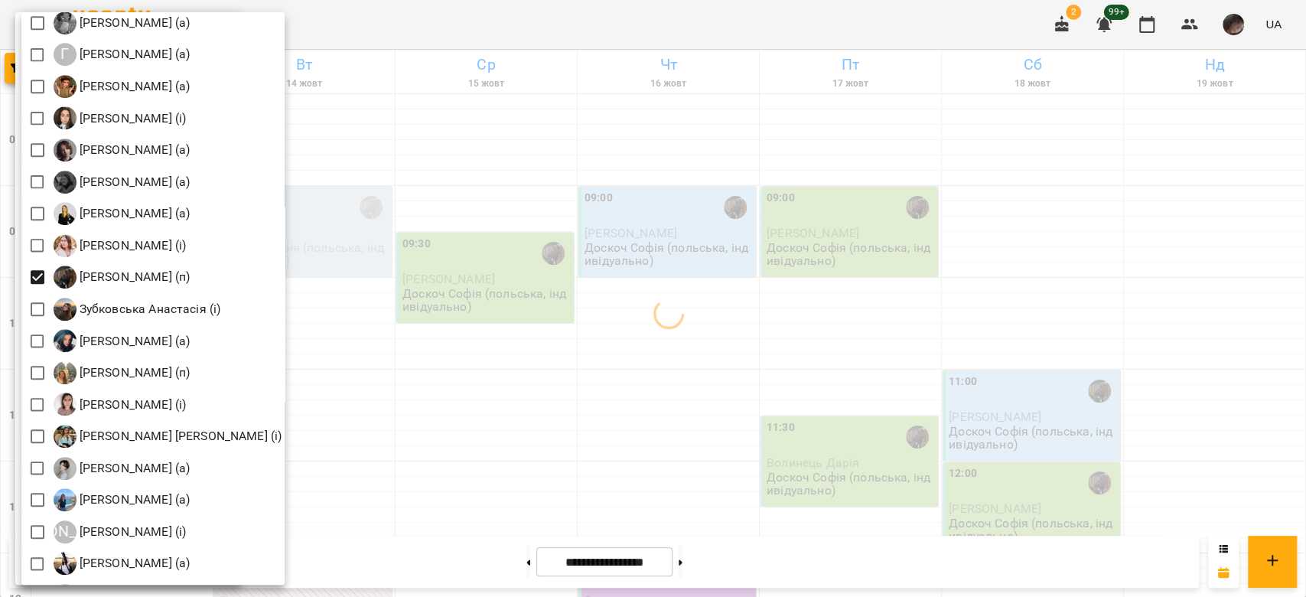
click at [525, 252] on div at bounding box center [653, 298] width 1306 height 597
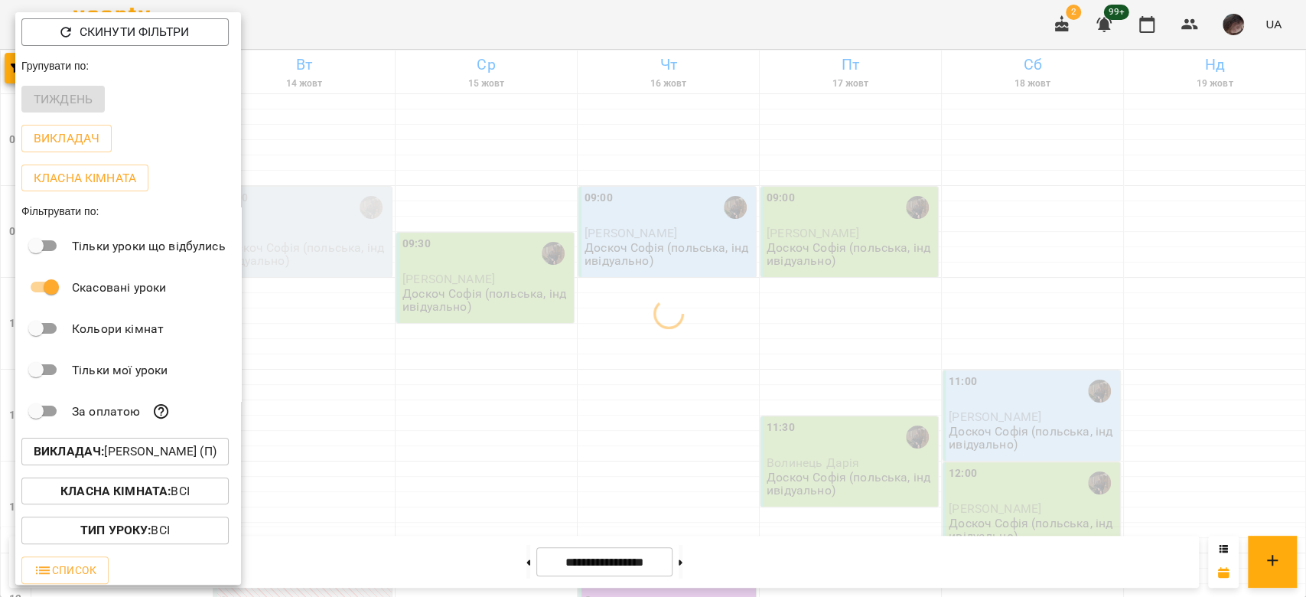
click at [526, 249] on div at bounding box center [653, 298] width 1306 height 597
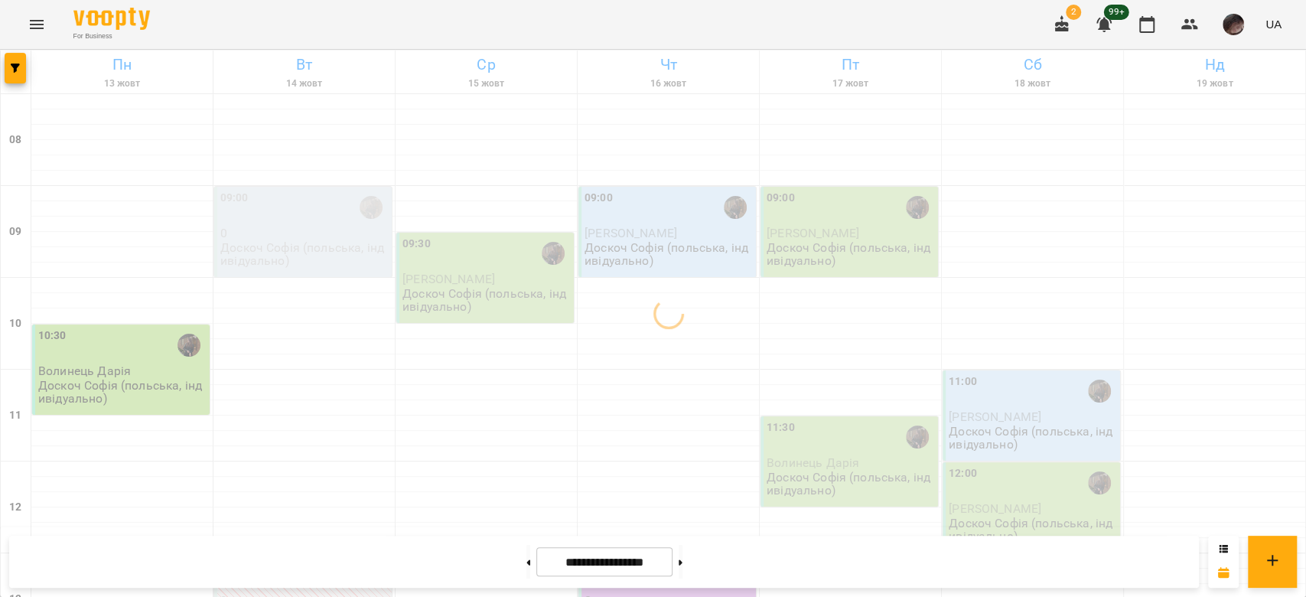
scroll to position [714, 0]
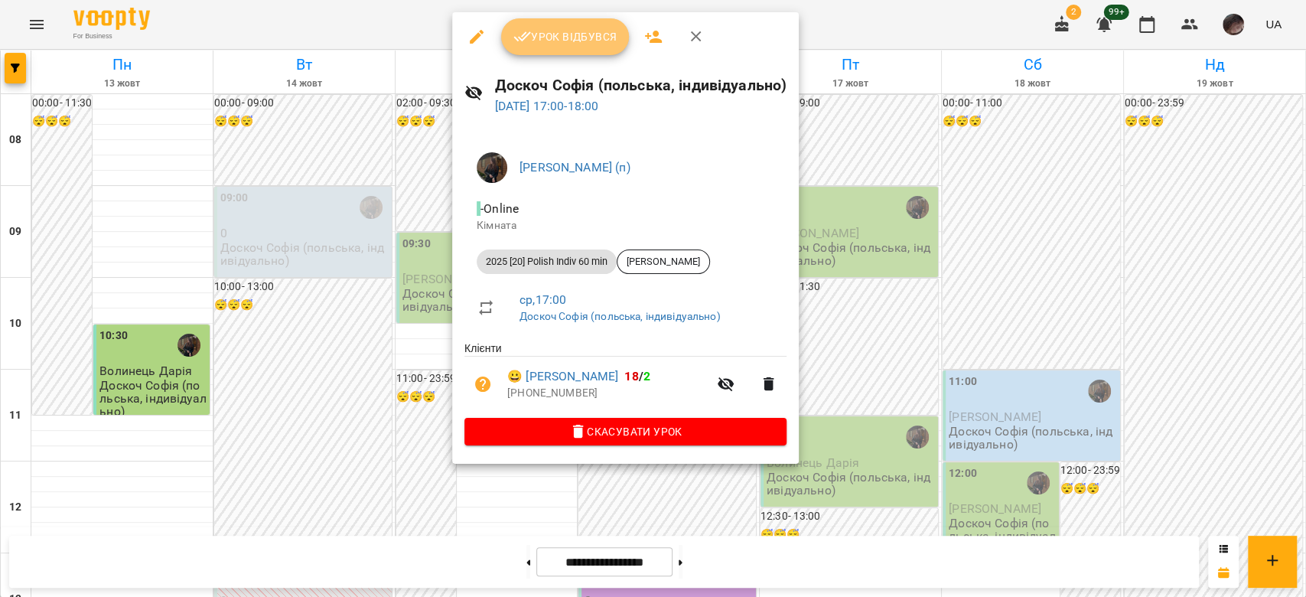
click at [551, 37] on span "Урок відбувся" at bounding box center [565, 37] width 104 height 18
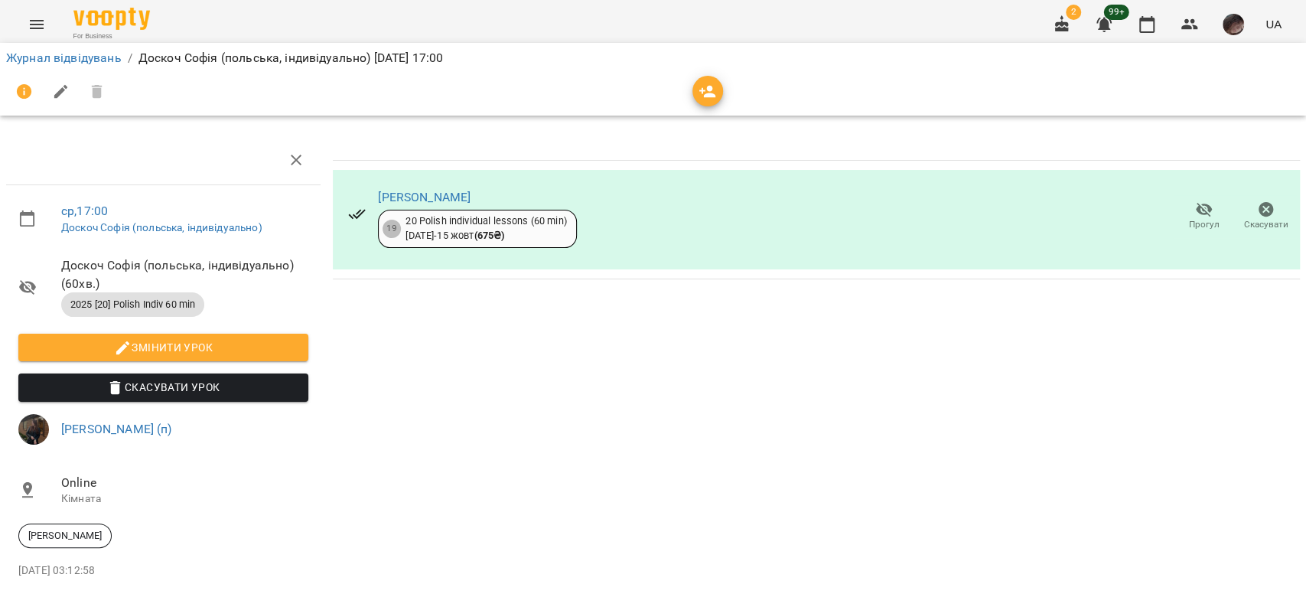
click at [1182, 213] on span "Прогул" at bounding box center [1204, 215] width 44 height 31
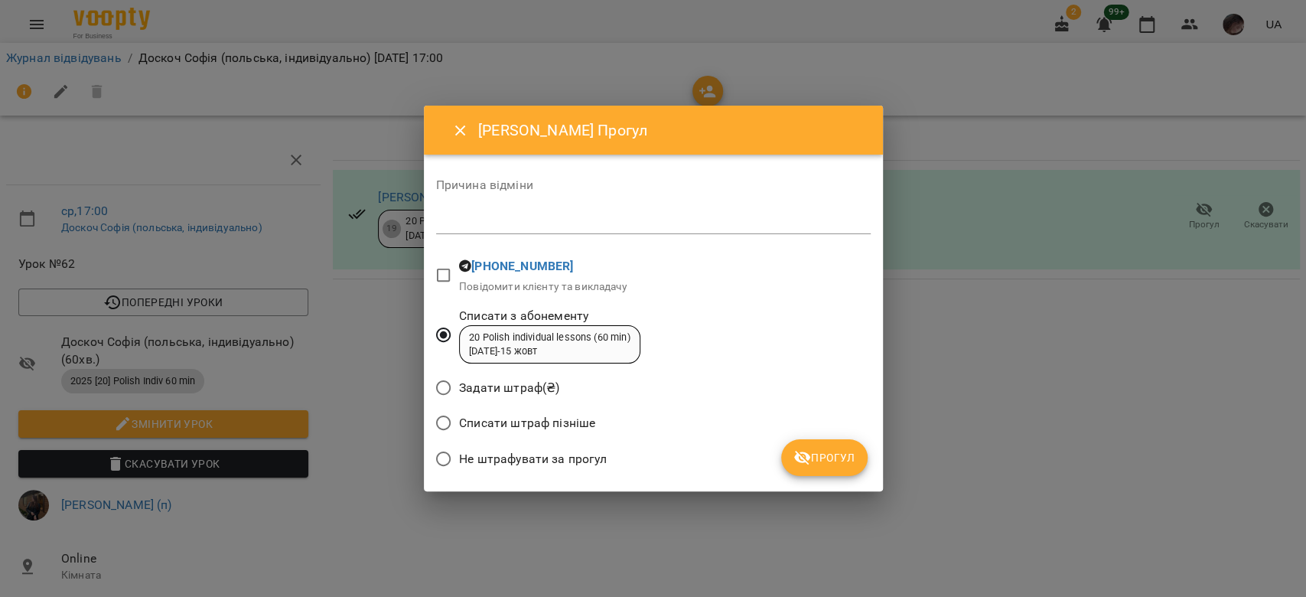
click at [827, 473] on button "Прогул" at bounding box center [824, 457] width 86 height 37
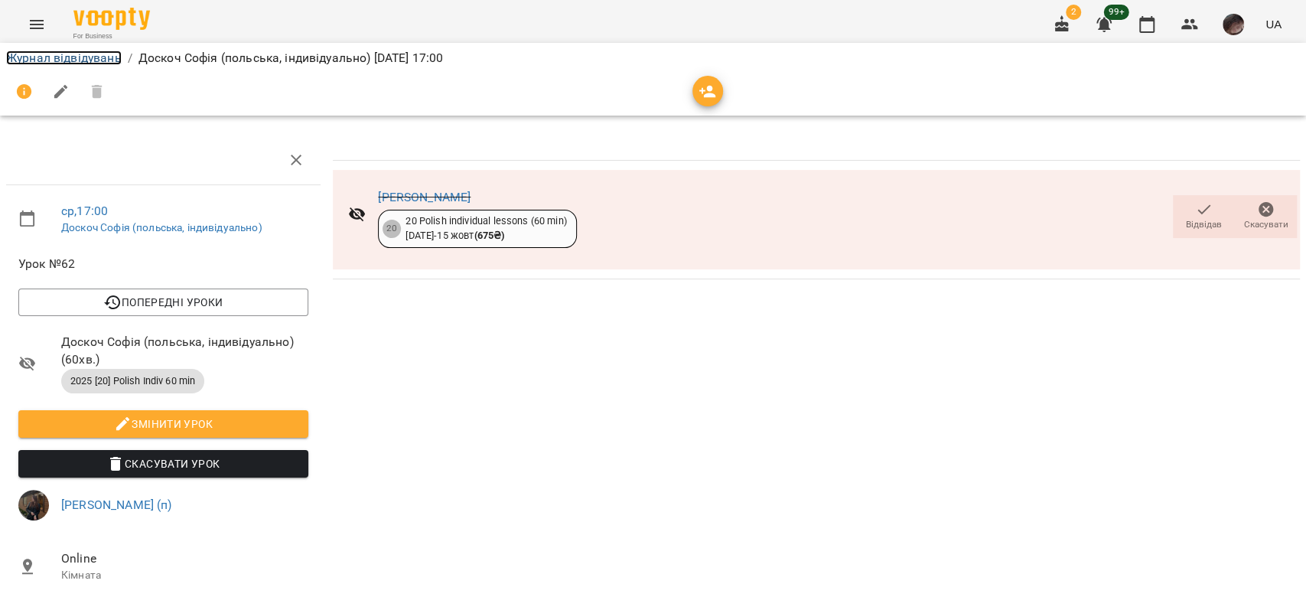
click at [80, 57] on link "Журнал відвідувань" at bounding box center [64, 57] width 116 height 15
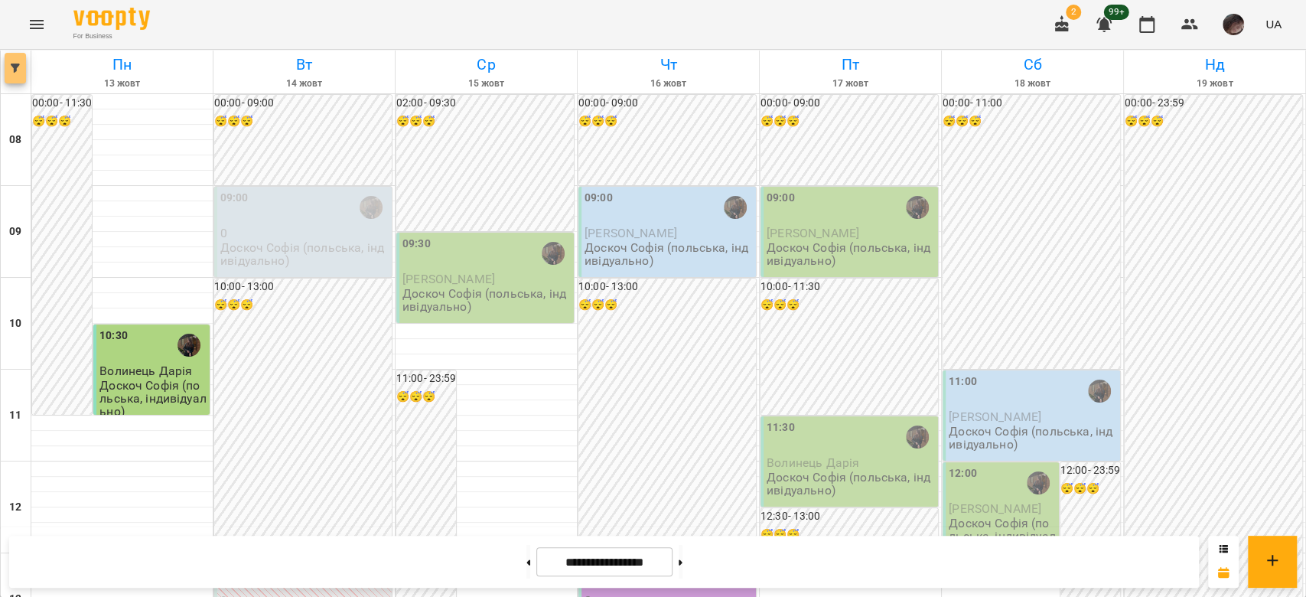
click at [18, 63] on icon "button" at bounding box center [15, 67] width 9 height 9
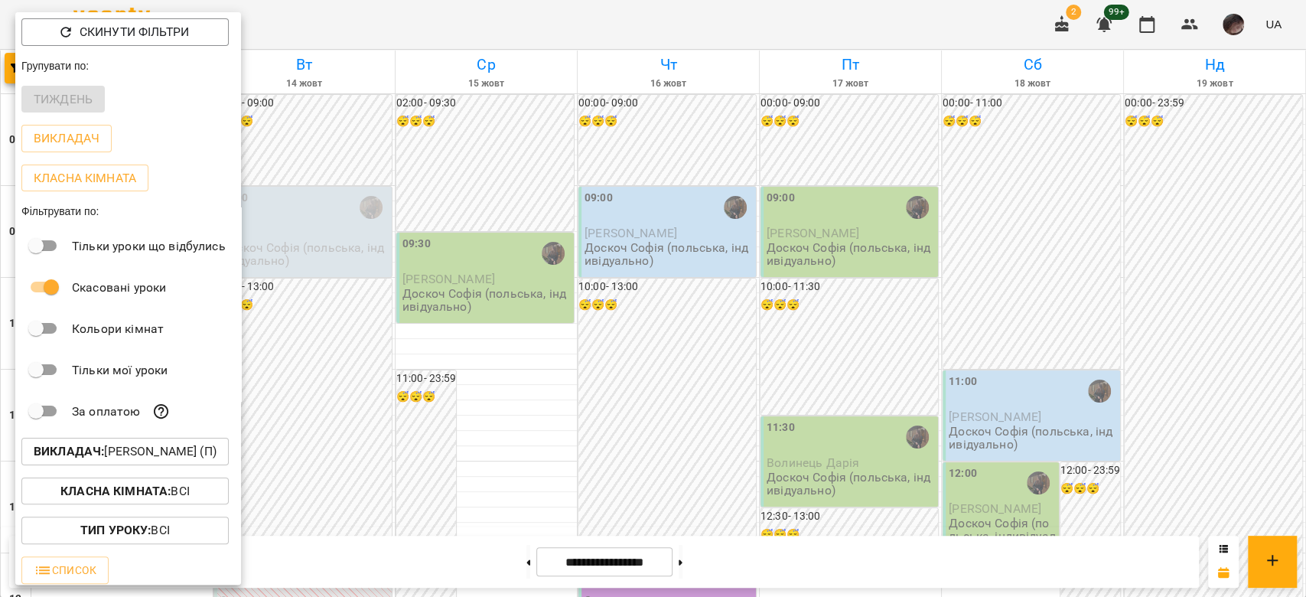
click at [187, 449] on p "Викладач : [PERSON_NAME] (п)" at bounding box center [125, 451] width 183 height 18
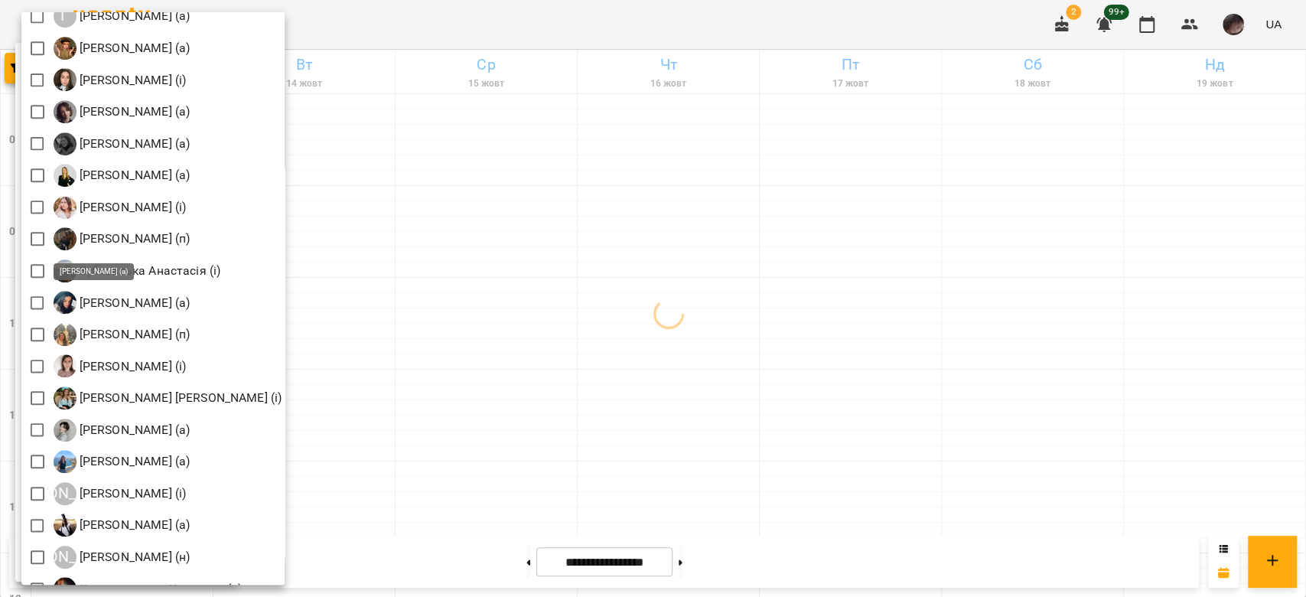
scroll to position [918, 0]
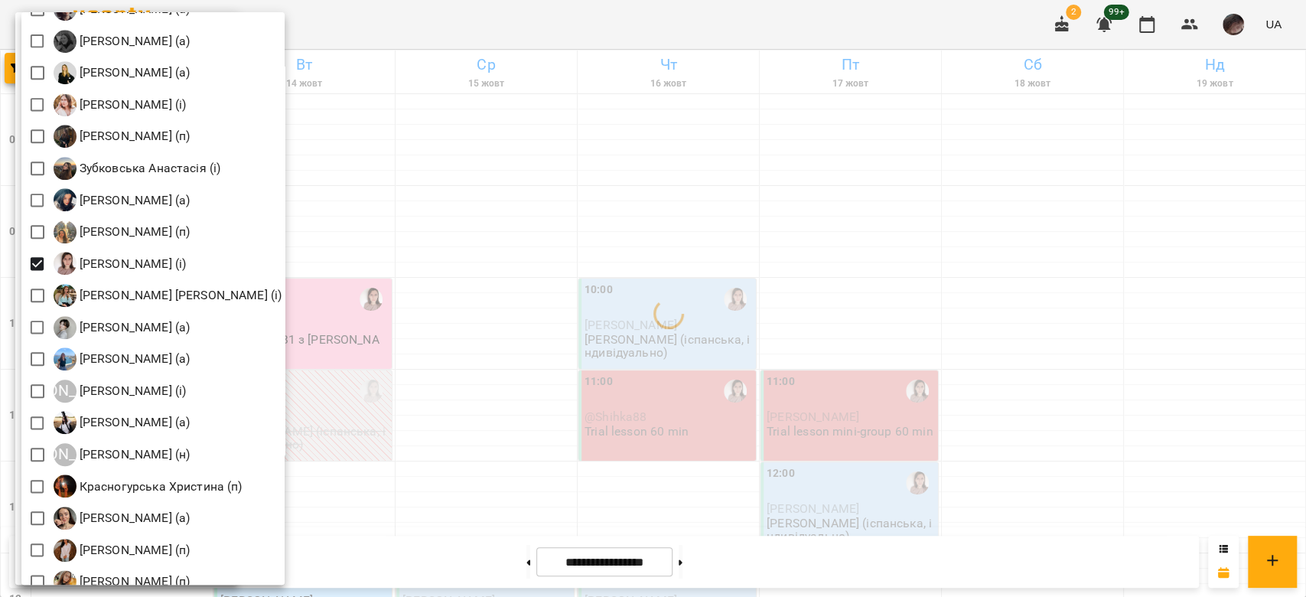
click at [551, 272] on div at bounding box center [653, 298] width 1306 height 597
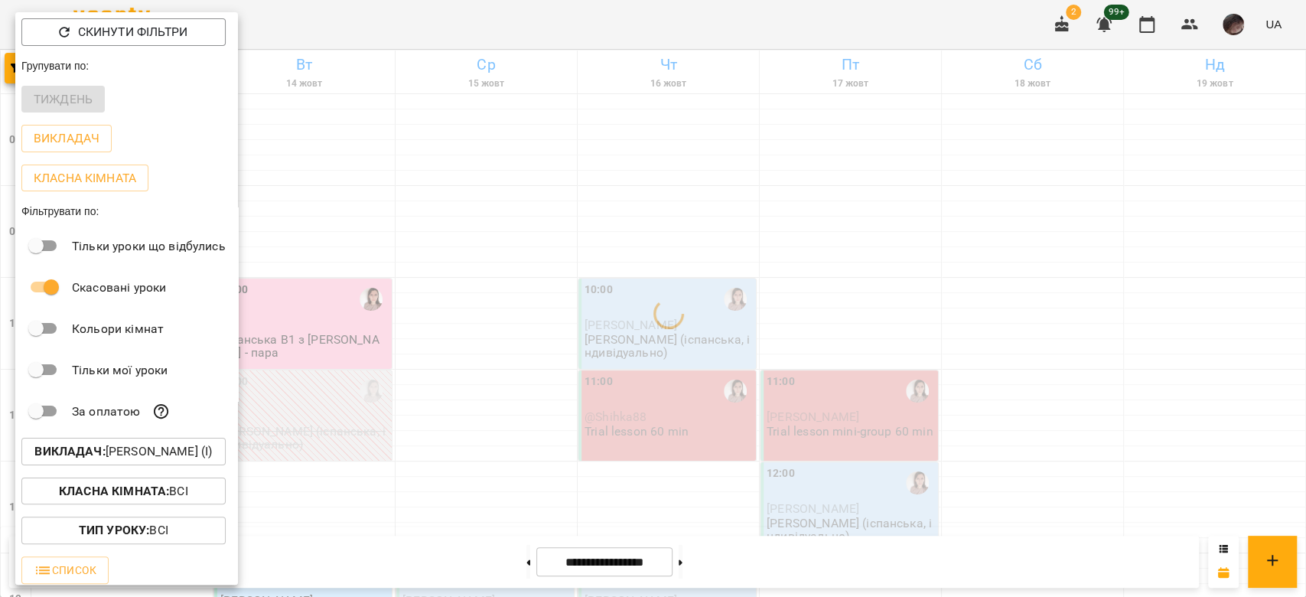
click at [551, 272] on div at bounding box center [653, 298] width 1306 height 597
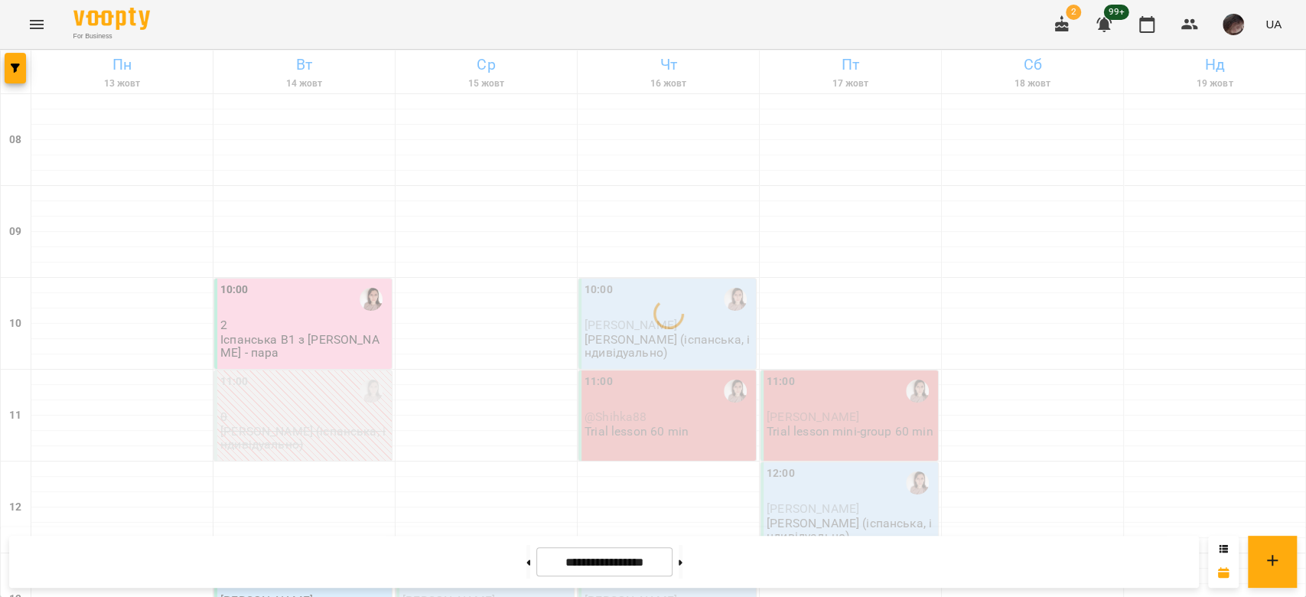
scroll to position [714, 0]
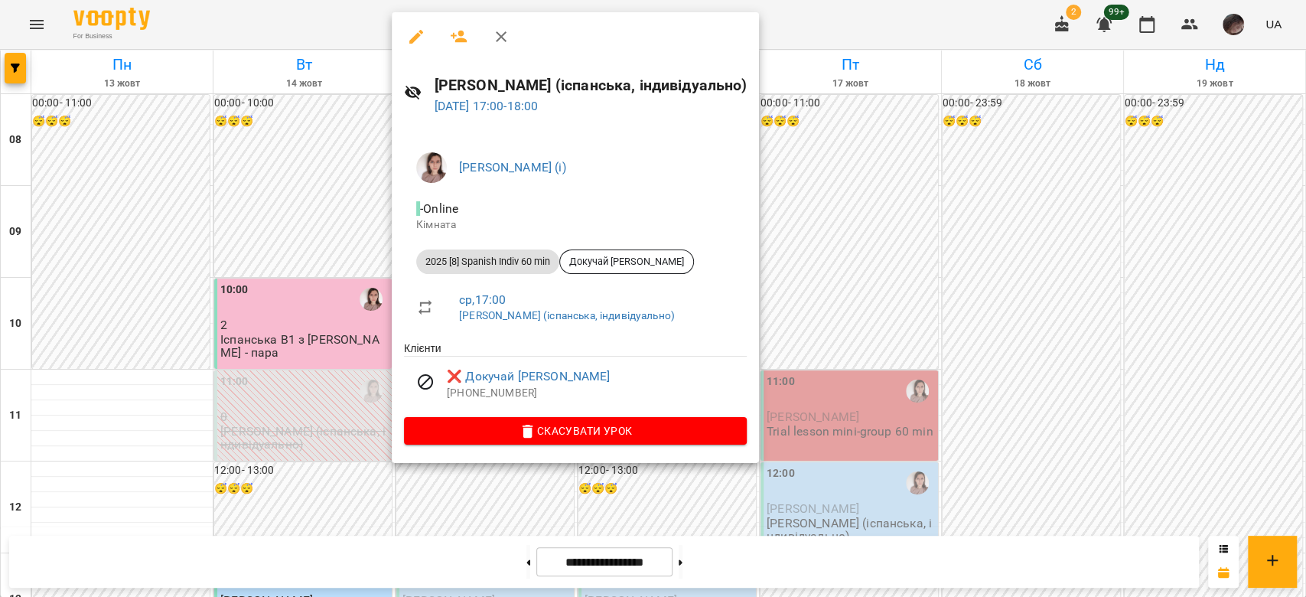
click at [399, 34] on button "button" at bounding box center [416, 36] width 37 height 37
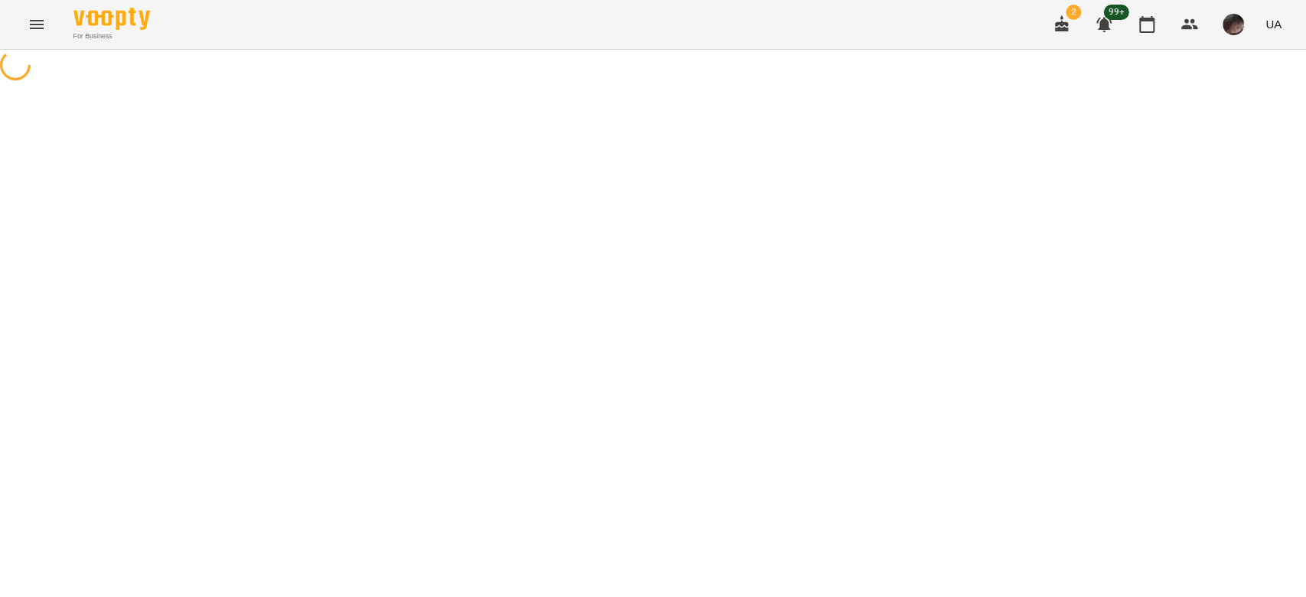
select select "**********"
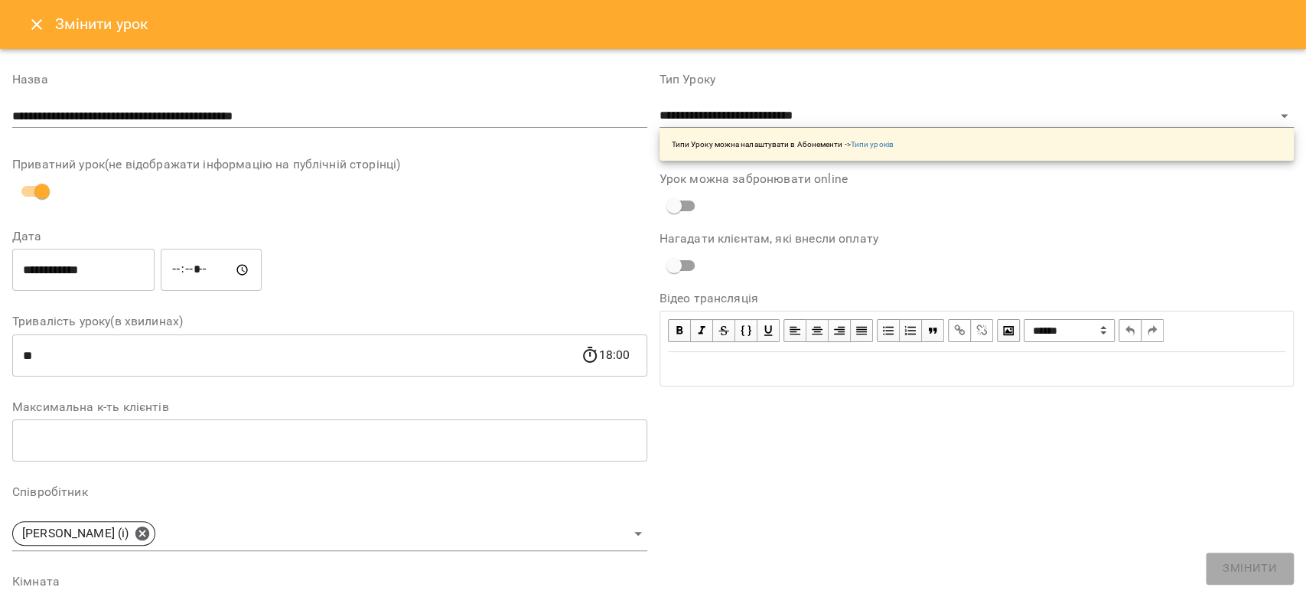
click at [24, 28] on button "Close" at bounding box center [36, 24] width 37 height 37
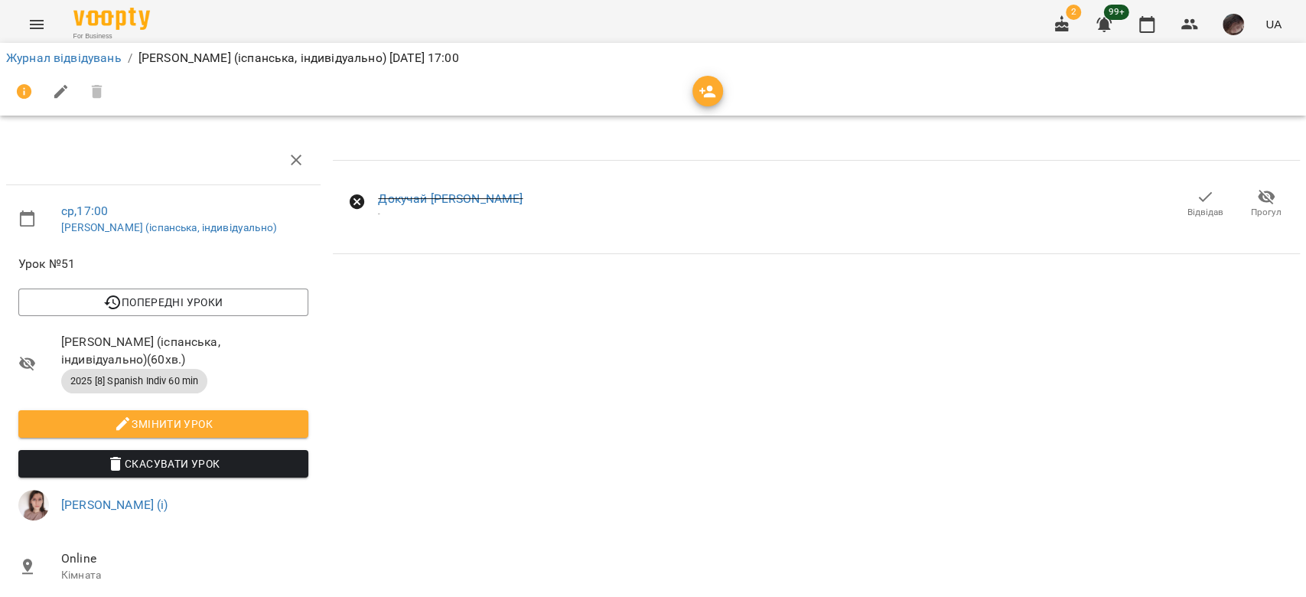
click at [1187, 217] on span "Відвідав" at bounding box center [1205, 212] width 36 height 13
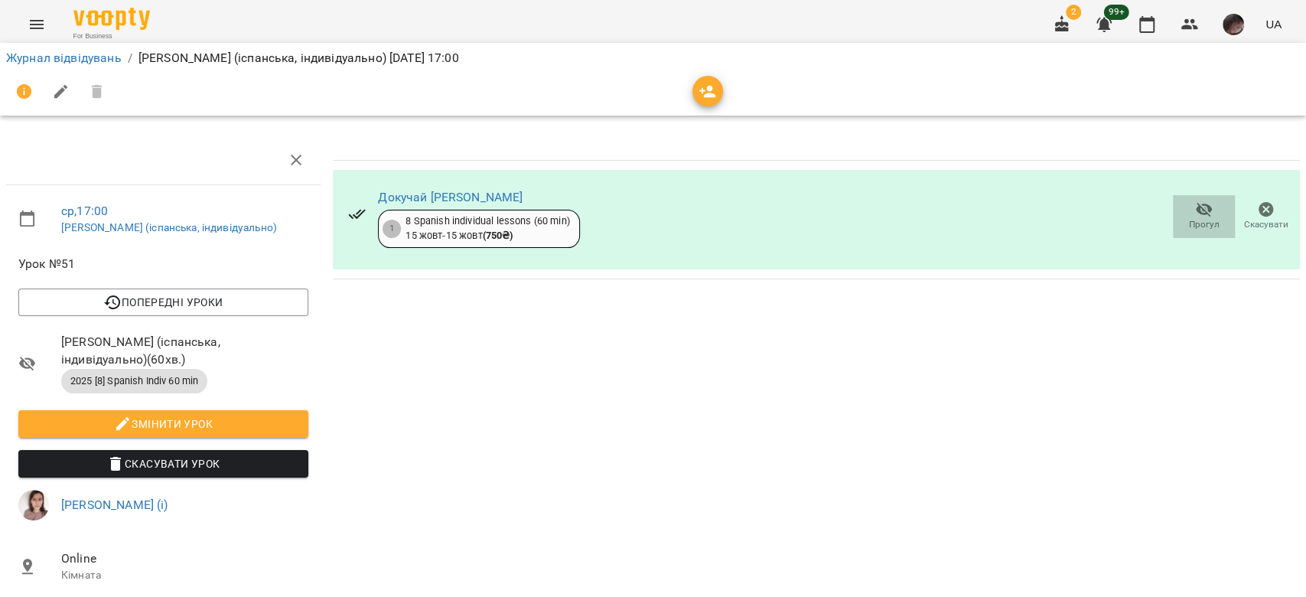
click at [1195, 217] on icon "button" at bounding box center [1204, 209] width 18 height 18
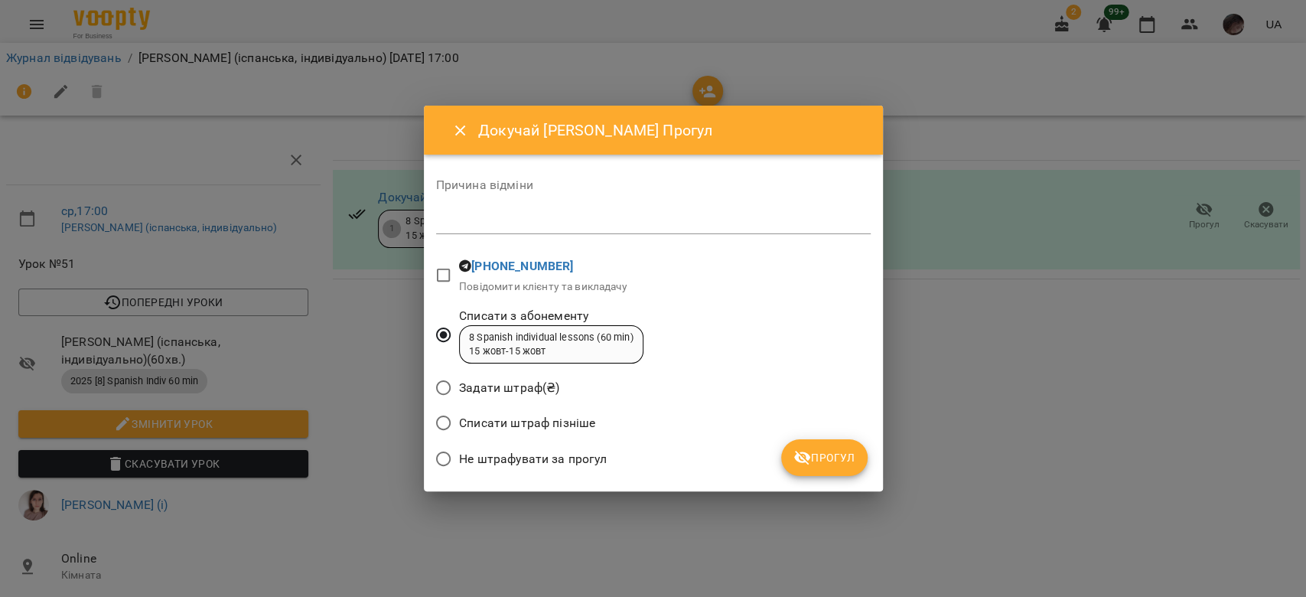
drag, startPoint x: 822, startPoint y: 479, endPoint x: 814, endPoint y: 477, distance: 8.6
click at [821, 477] on div "Докучай [PERSON_NAME] Прогул Причина відміни * [PHONE_NUMBER] Повідомити клієнт…" at bounding box center [653, 298] width 459 height 385
click at [812, 462] on span "Прогул" at bounding box center [824, 457] width 62 height 18
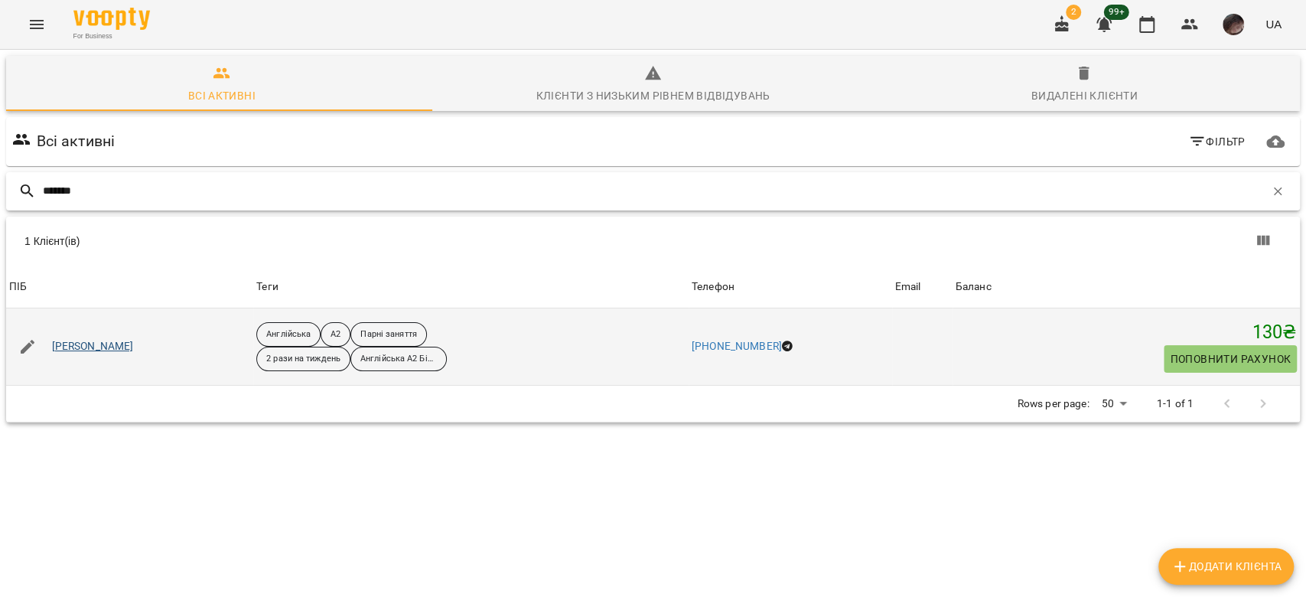
type input "*******"
click at [122, 341] on link "Коломійчук Анна" at bounding box center [93, 346] width 82 height 15
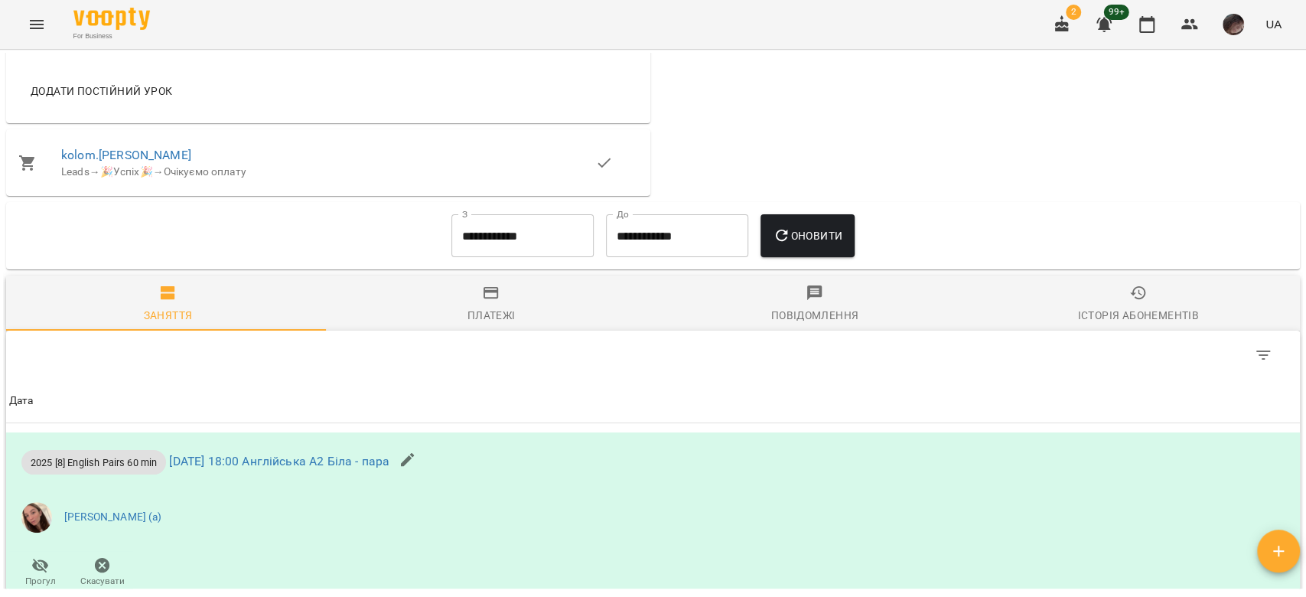
scroll to position [1121, 0]
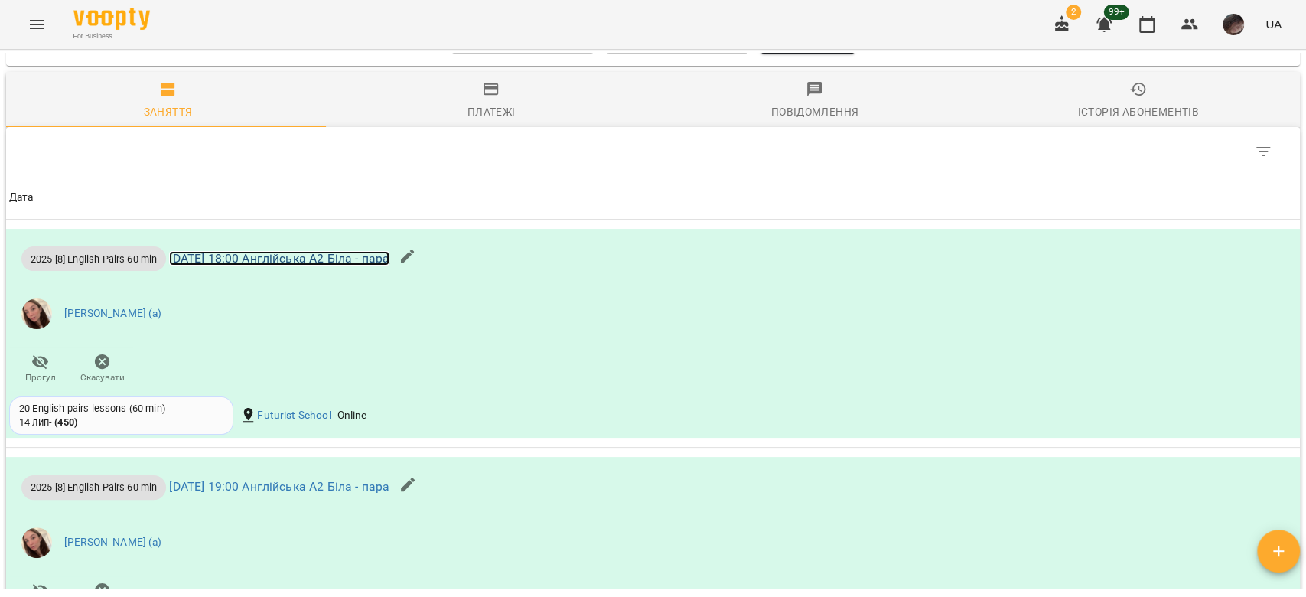
click at [389, 262] on link "ср 08 жовт 2025 18:00 Англійська А2 Біла - пара" at bounding box center [279, 258] width 220 height 15
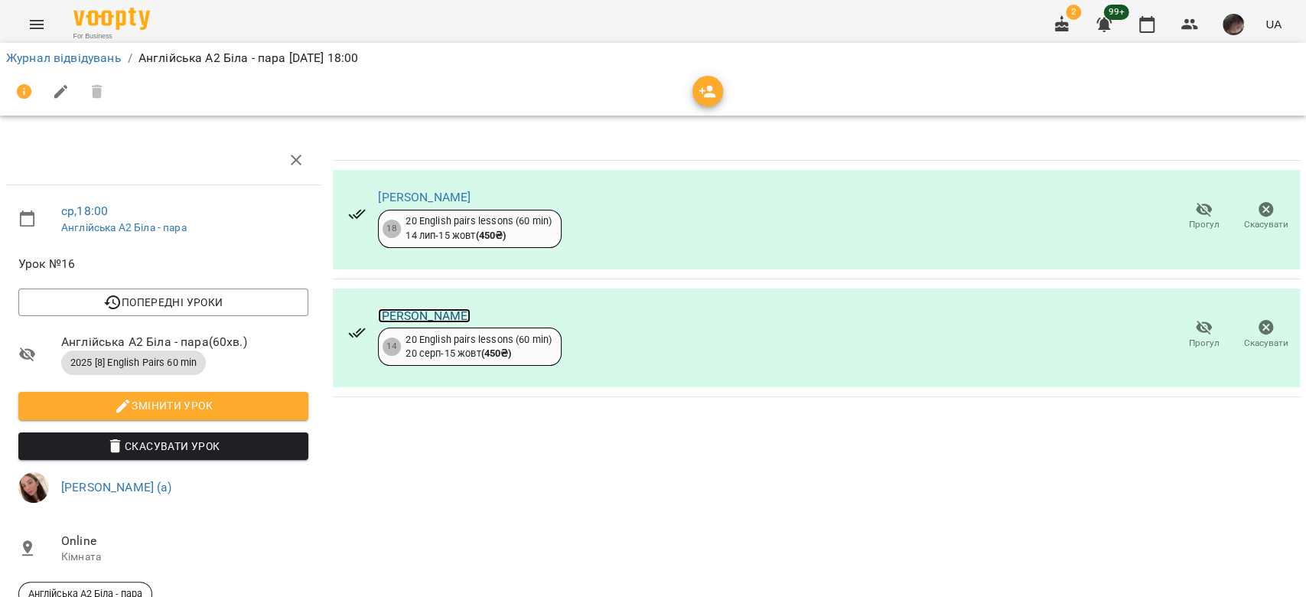
click at [459, 309] on link "Литвинова Анастасія" at bounding box center [424, 315] width 93 height 15
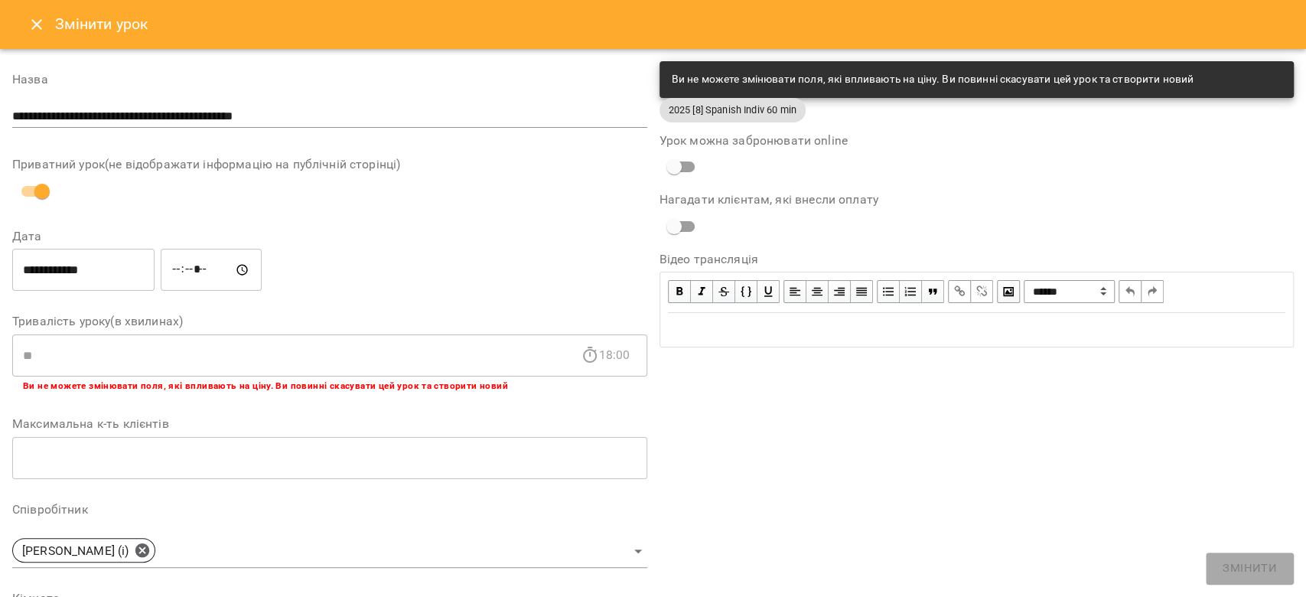
click at [18, 21] on div "Змінити урок" at bounding box center [653, 24] width 1306 height 49
click at [37, 31] on icon "Close" at bounding box center [37, 24] width 18 height 18
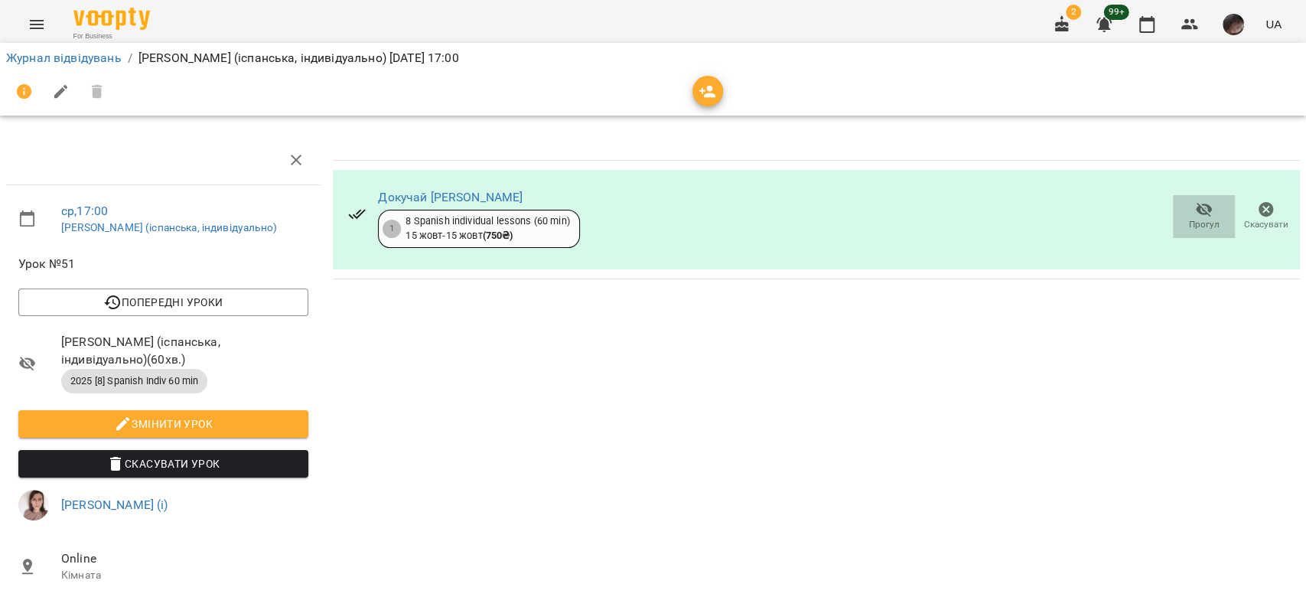
click at [1199, 203] on span "Прогул" at bounding box center [1204, 215] width 44 height 31
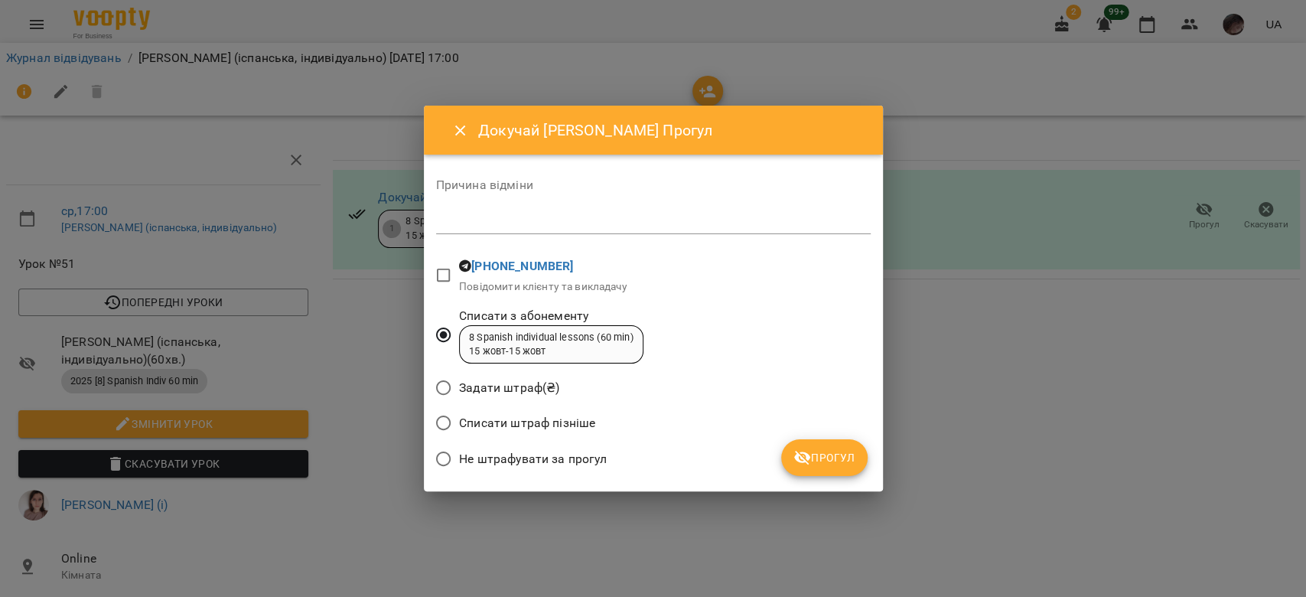
click at [820, 459] on span "Прогул" at bounding box center [824, 457] width 62 height 18
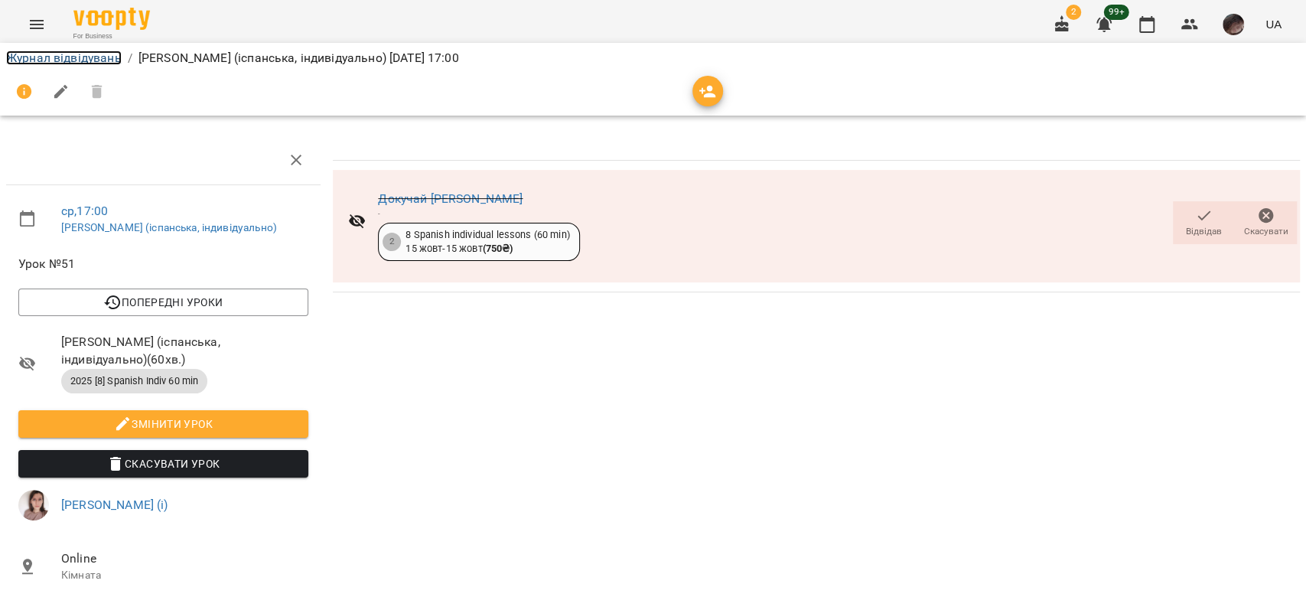
click at [59, 63] on link "Журнал відвідувань" at bounding box center [64, 57] width 116 height 15
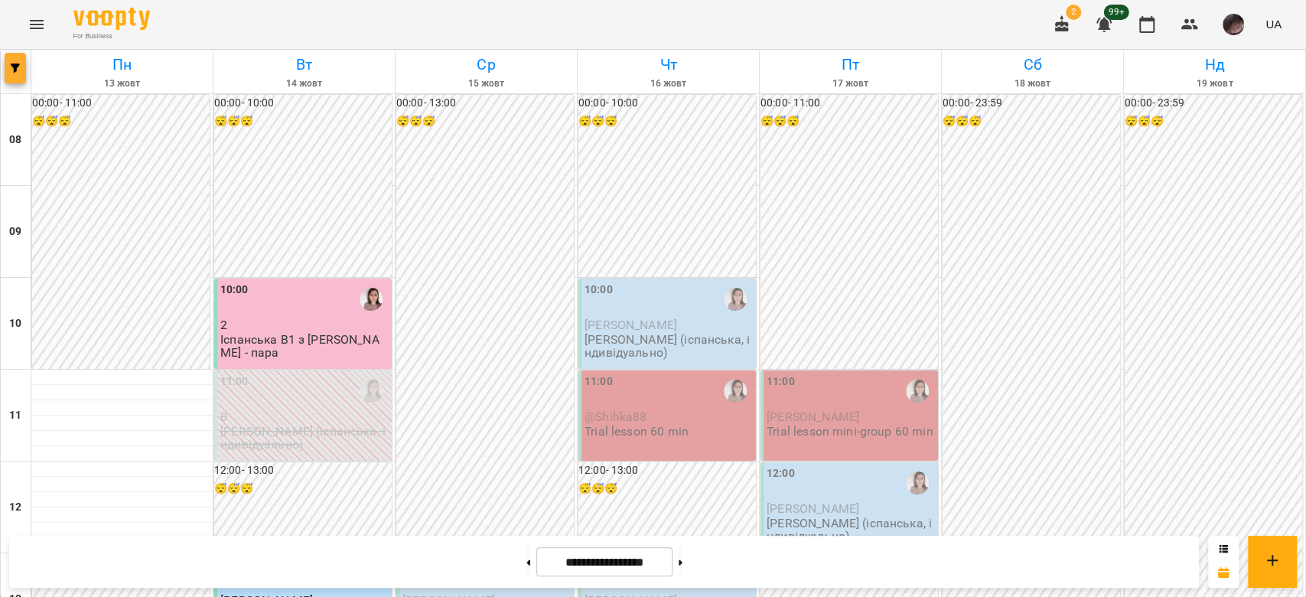
click at [11, 76] on button "button" at bounding box center [15, 68] width 21 height 31
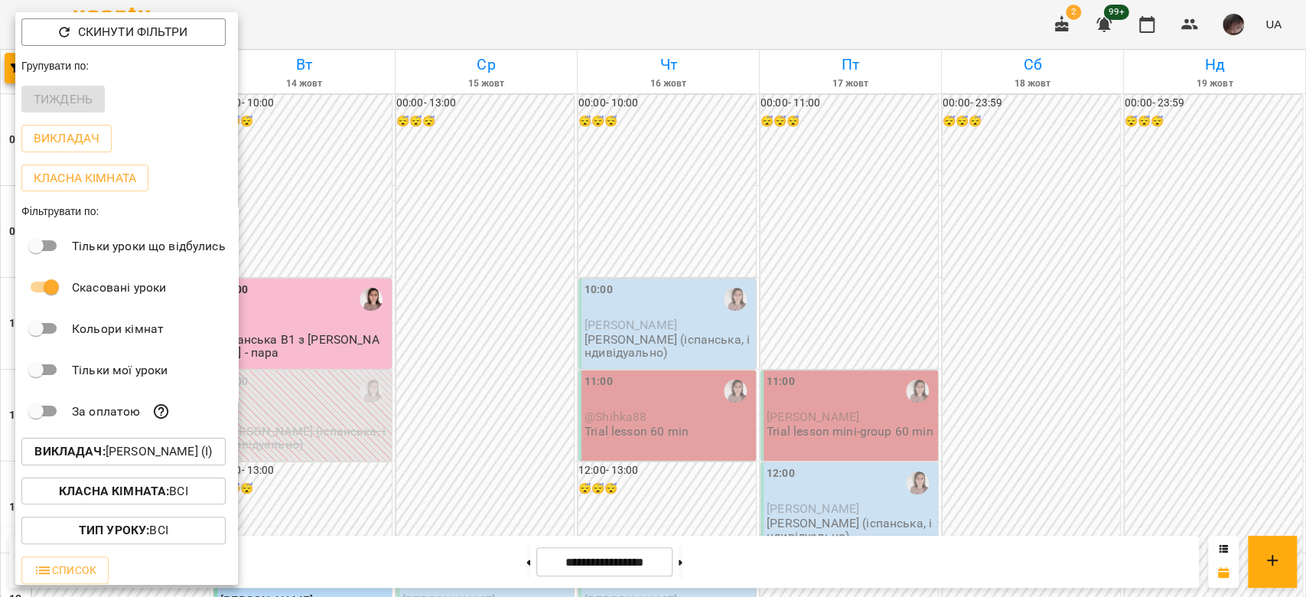
click at [212, 454] on p "Викладач : [PERSON_NAME] (і)" at bounding box center [122, 451] width 177 height 18
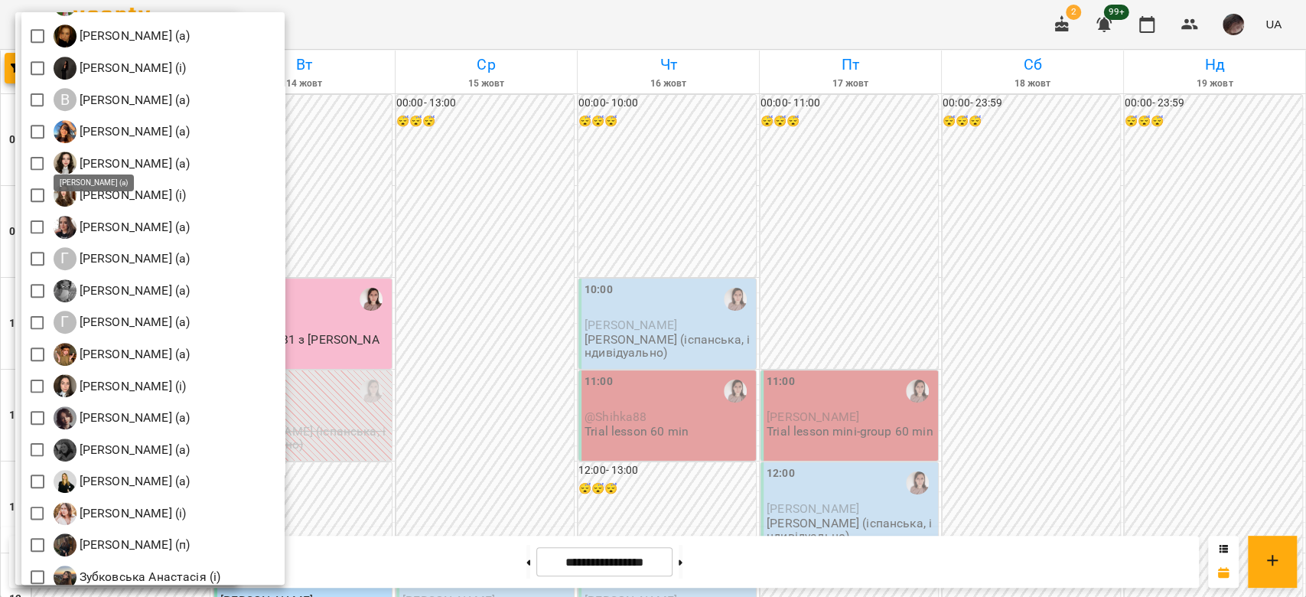
scroll to position [815, 0]
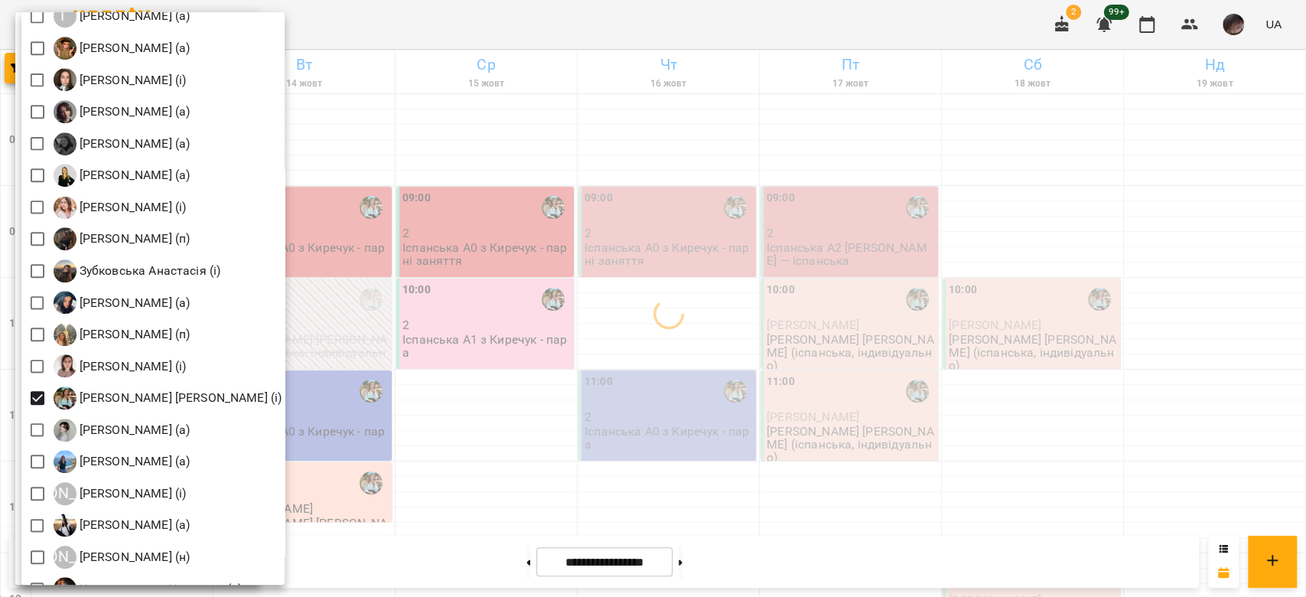
click at [792, 236] on div at bounding box center [653, 298] width 1306 height 597
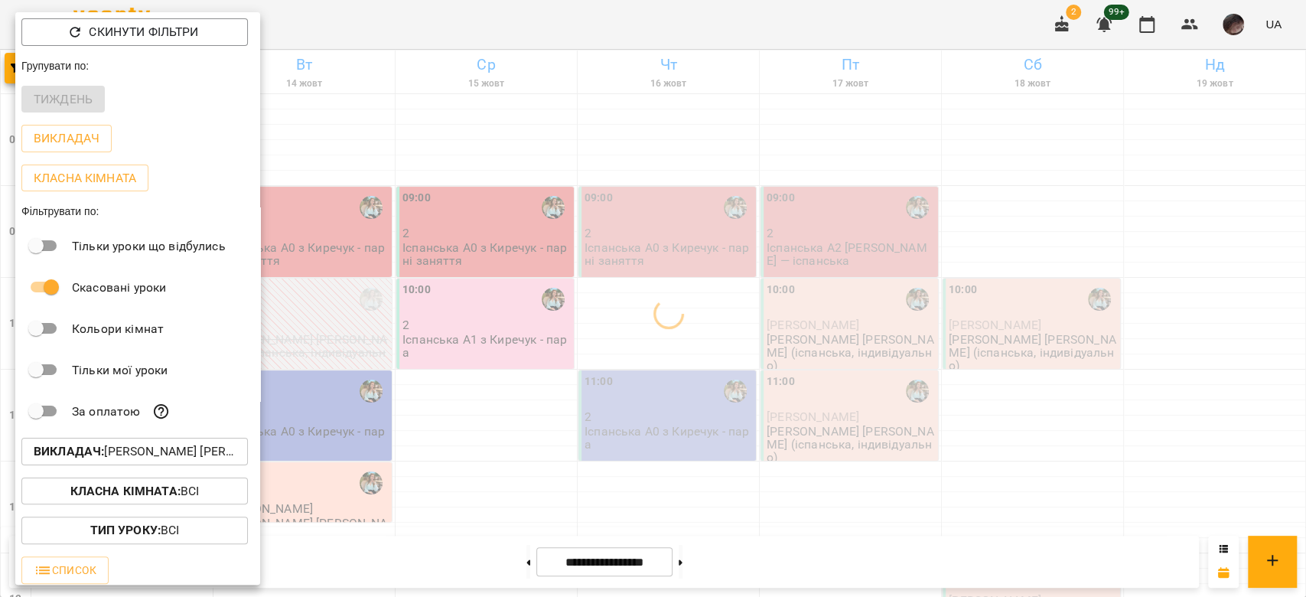
click at [724, 337] on div at bounding box center [653, 298] width 1306 height 597
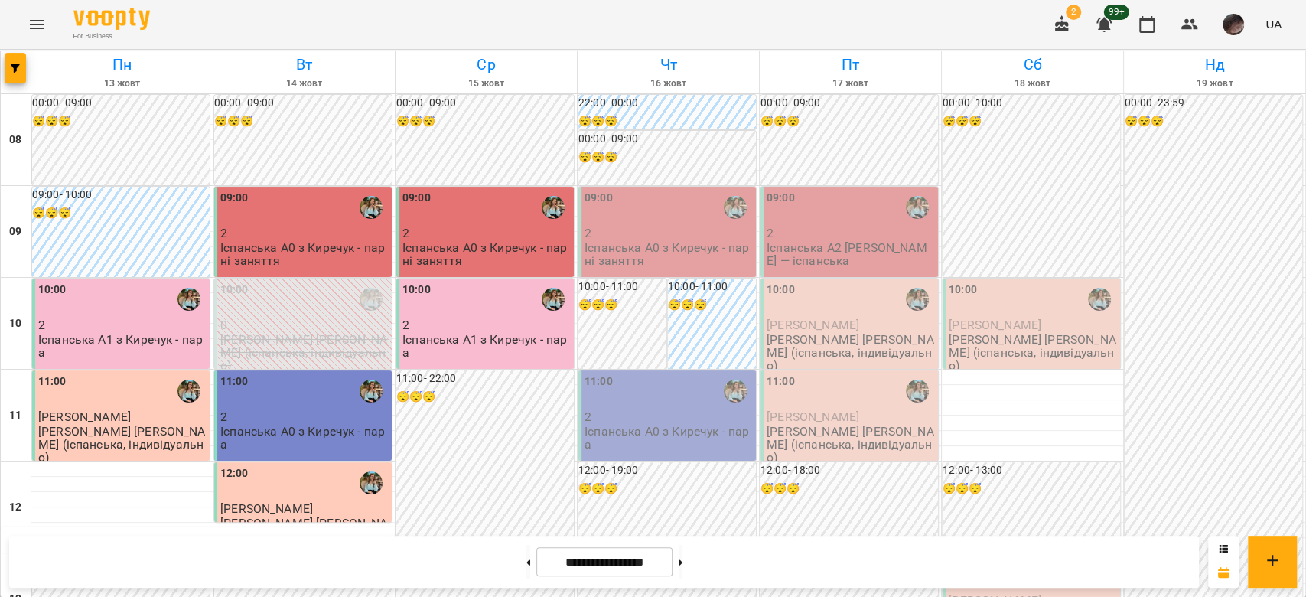
click at [671, 242] on p "Іспанська А0 з Киречук - парні заняття" at bounding box center [668, 254] width 168 height 27
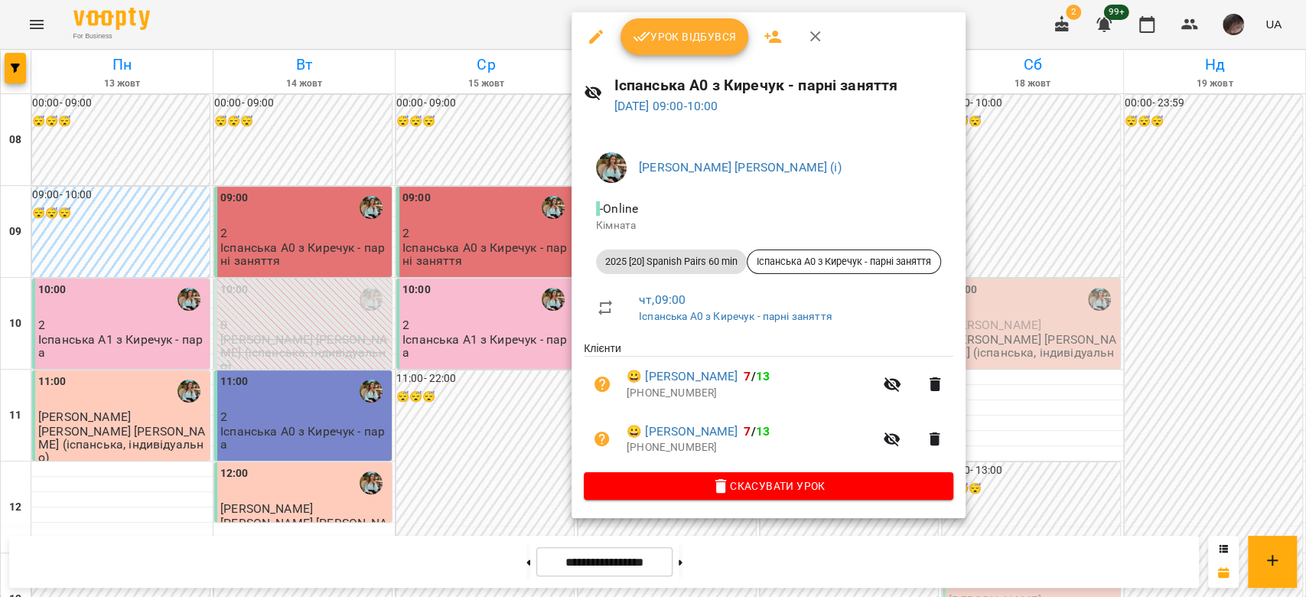
click at [587, 34] on icon "button" at bounding box center [596, 37] width 18 height 18
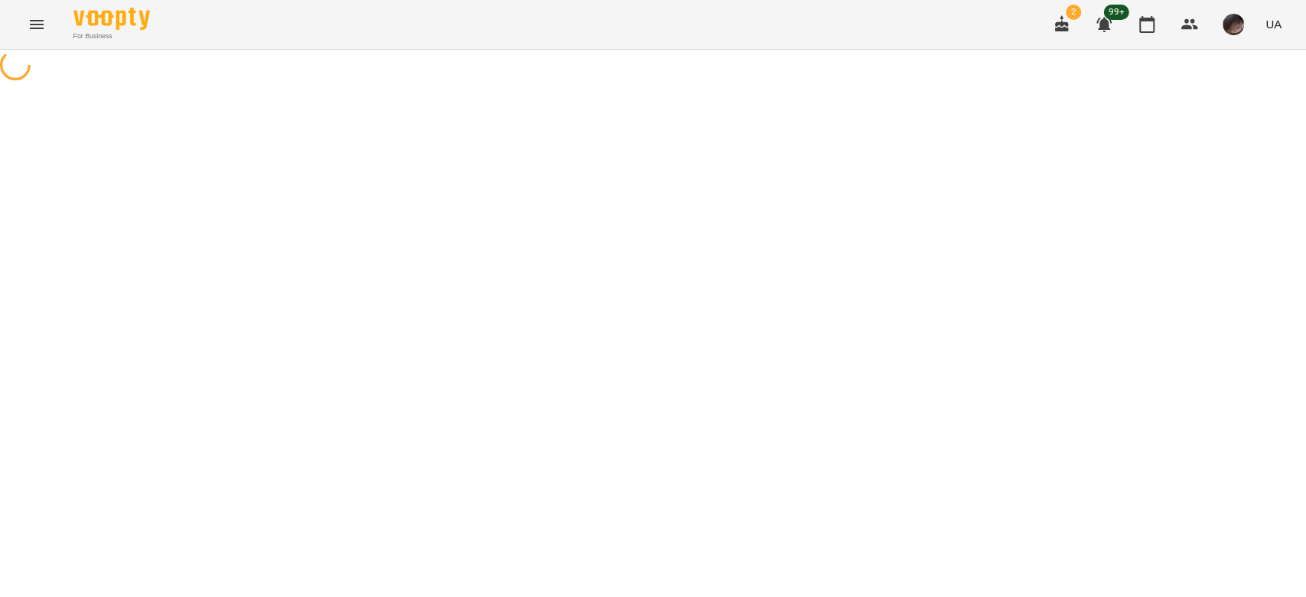
select select "**********"
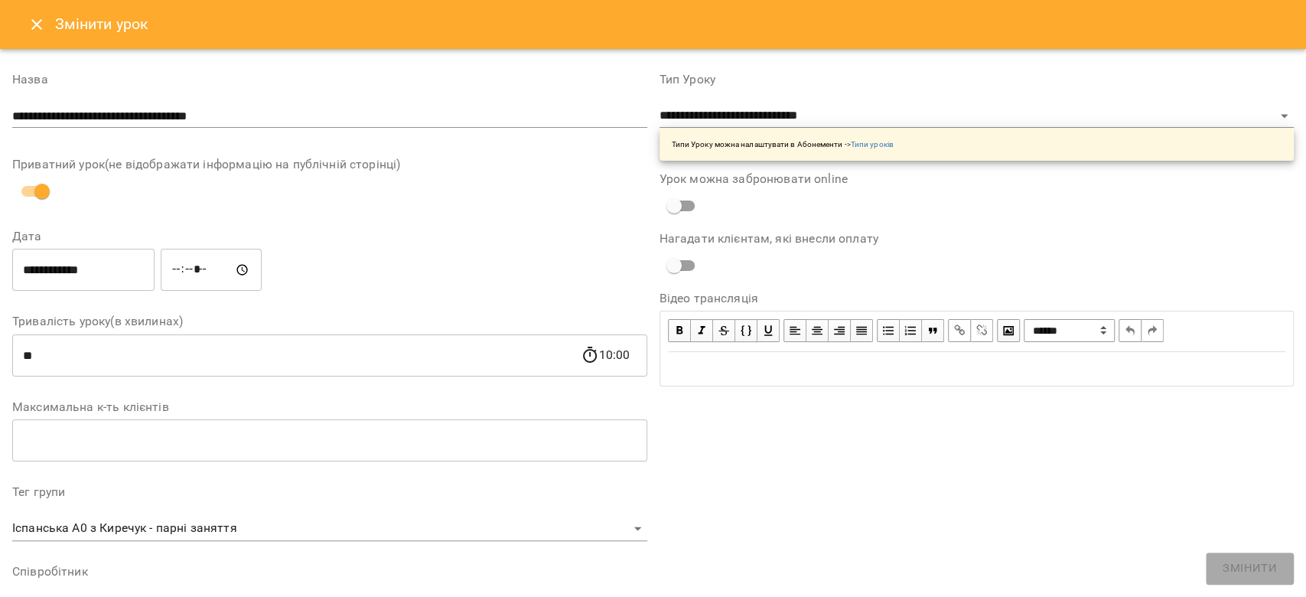
click at [196, 265] on input "*****" at bounding box center [211, 270] width 101 height 43
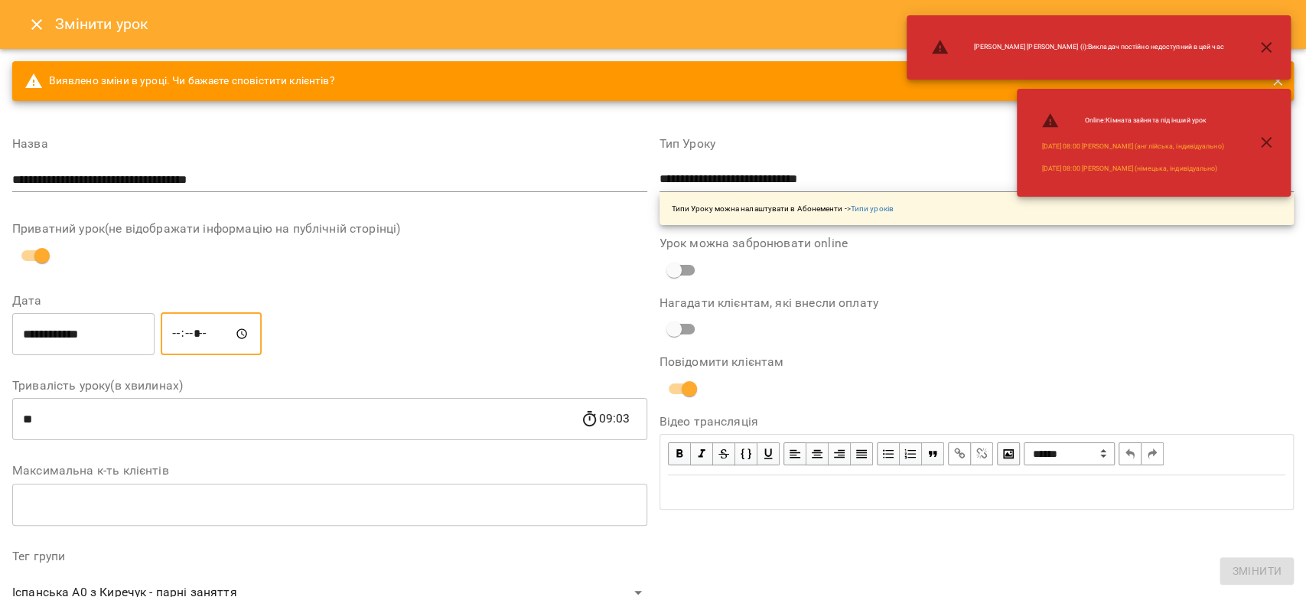
type input "*****"
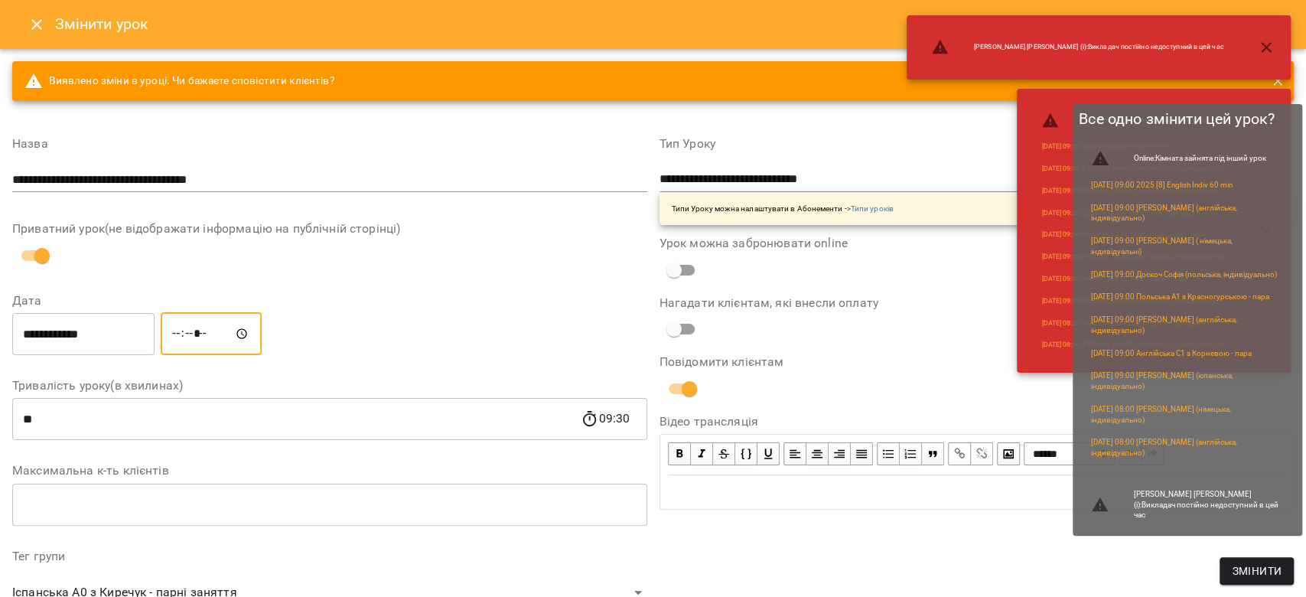
click at [1263, 563] on span "Змінити" at bounding box center [1257, 570] width 50 height 18
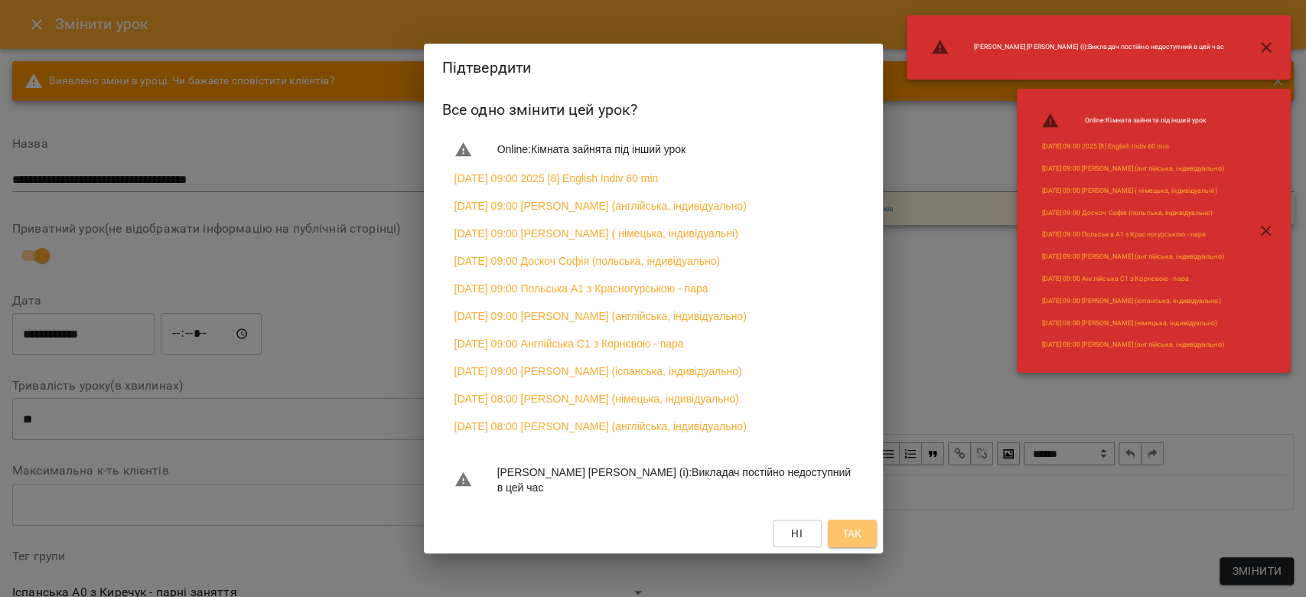
click at [861, 542] on span "Так" at bounding box center [851, 533] width 20 height 18
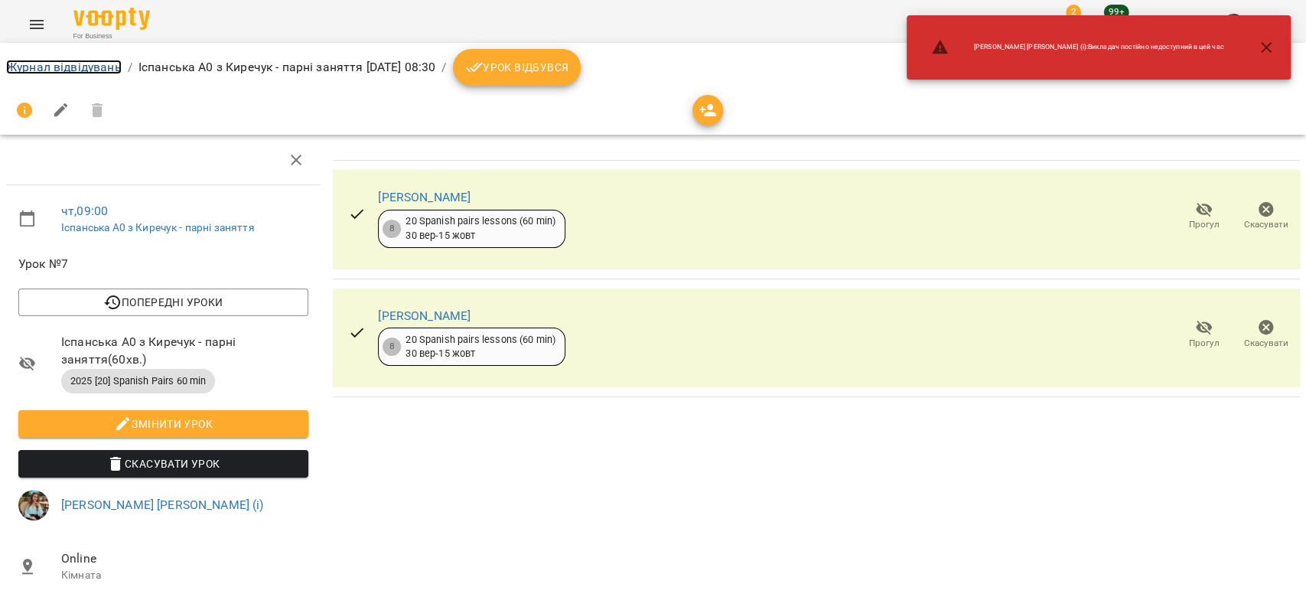
click at [67, 73] on link "Журнал відвідувань" at bounding box center [64, 67] width 116 height 15
